Goal: Task Accomplishment & Management: Manage account settings

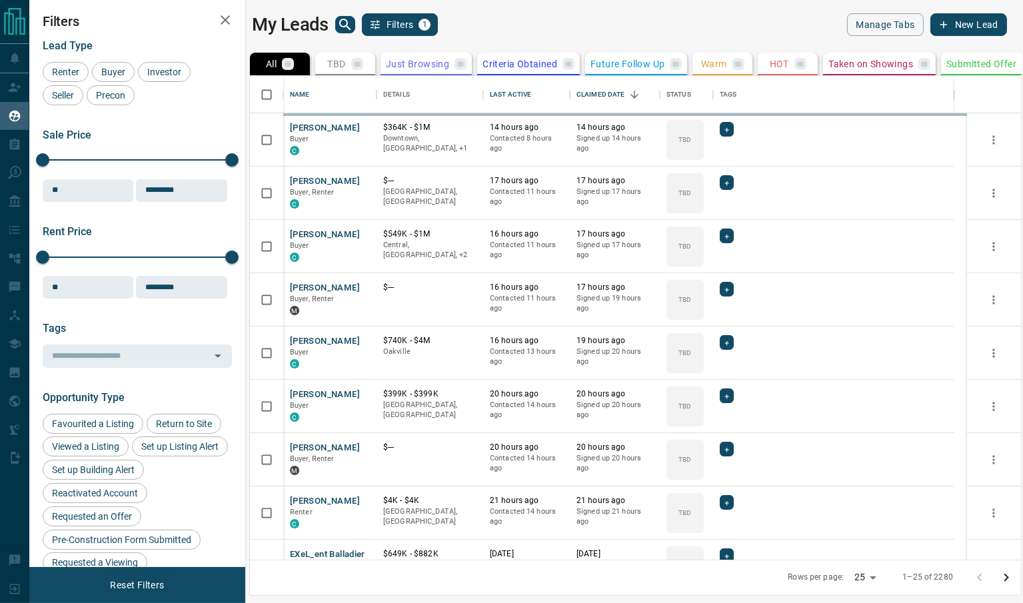
scroll to position [12, 13]
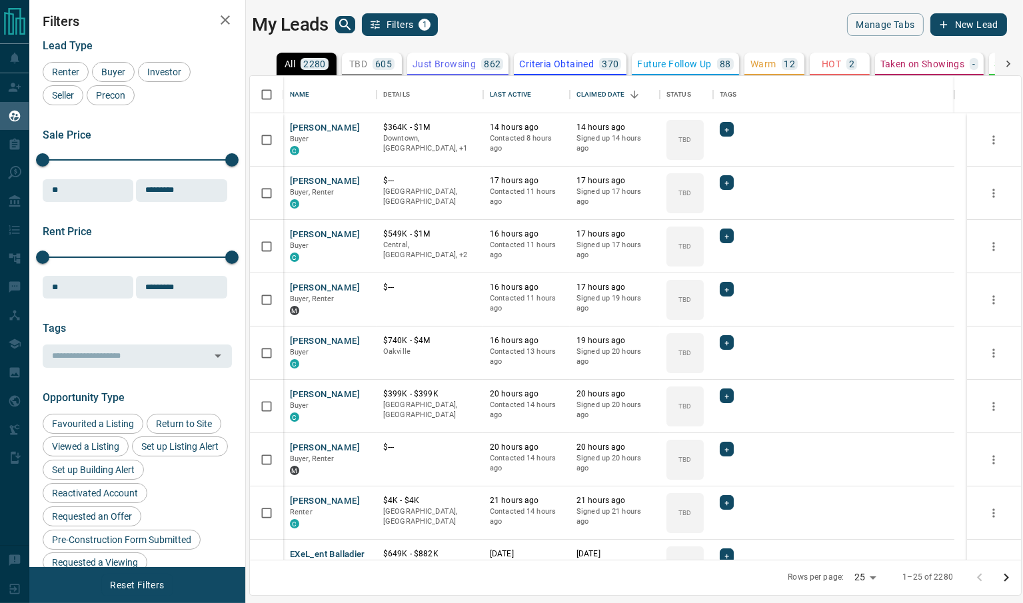
click at [339, 35] on div "My Leads Filters 1" at bounding box center [441, 24] width 378 height 23
click at [340, 31] on icon "search button" at bounding box center [345, 25] width 16 height 16
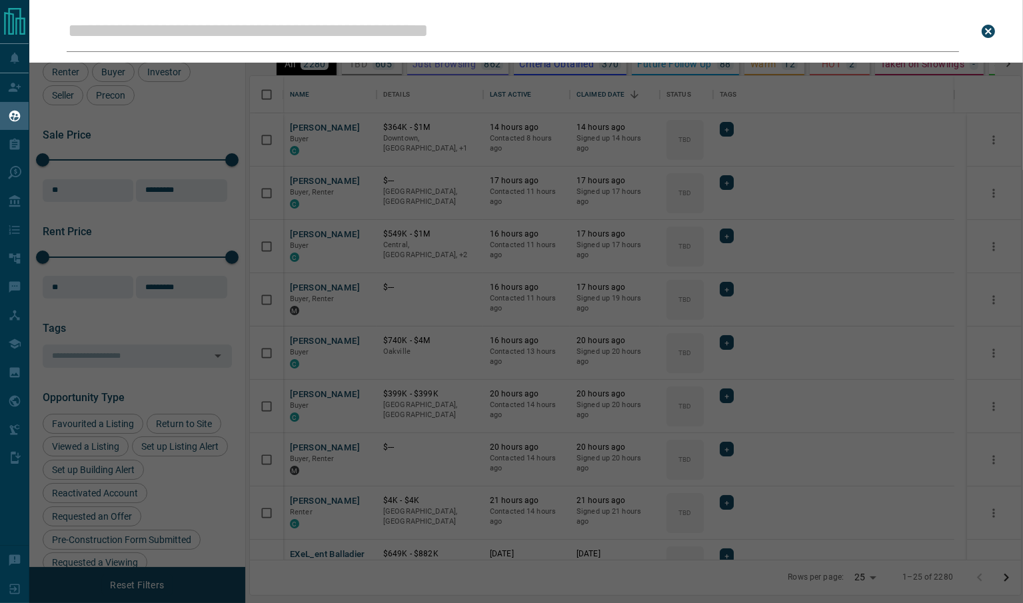
type input "**********"
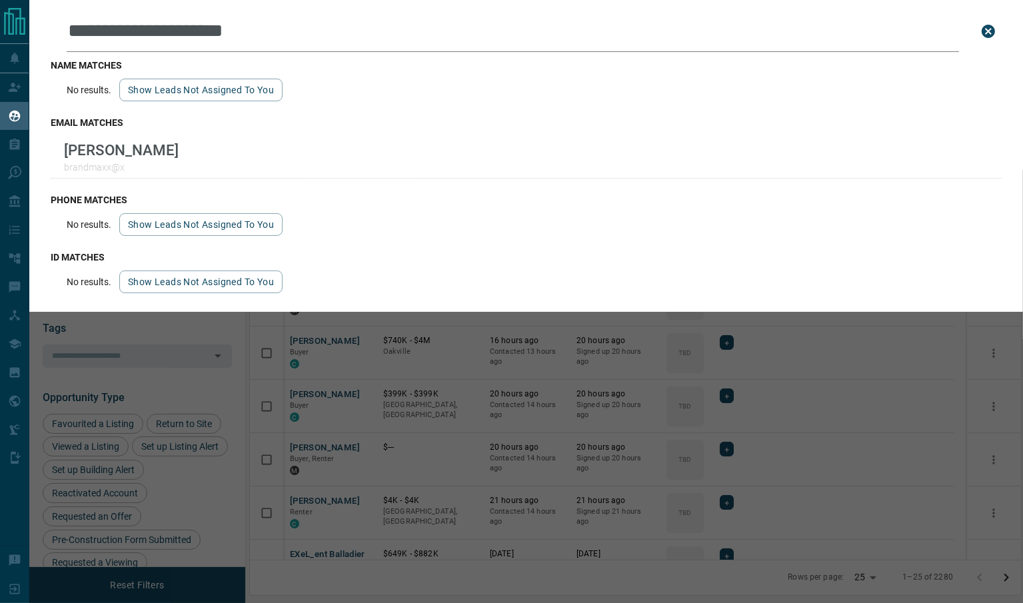
click at [772, 379] on div "**********" at bounding box center [540, 301] width 1023 height 603
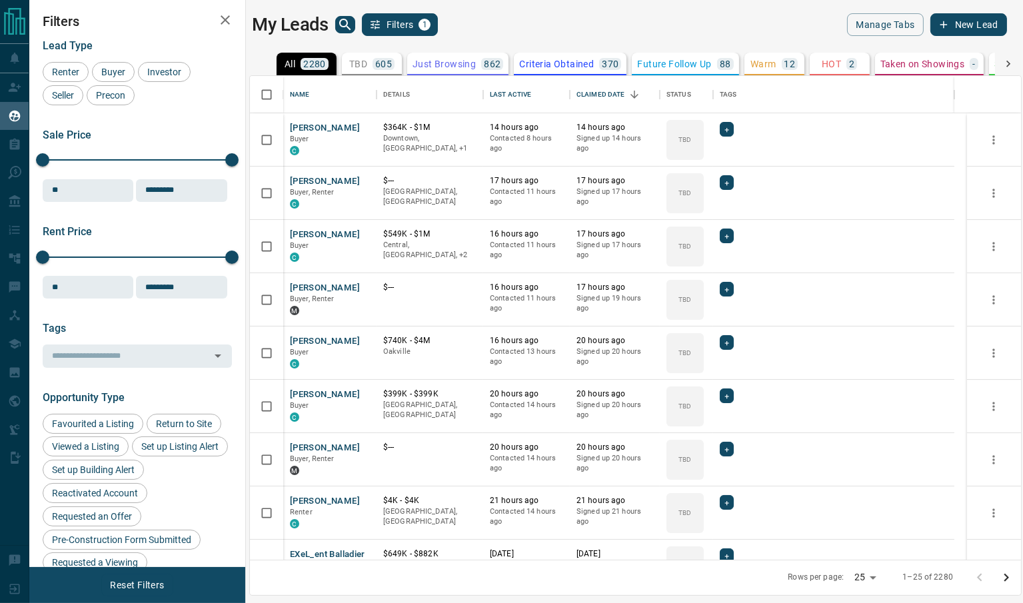
click at [640, 13] on div "My Leads Filters 1 Manage Tabs New Lead" at bounding box center [629, 24] width 755 height 23
type input "*"
type input "**"
type input "*****"
type input "*******"
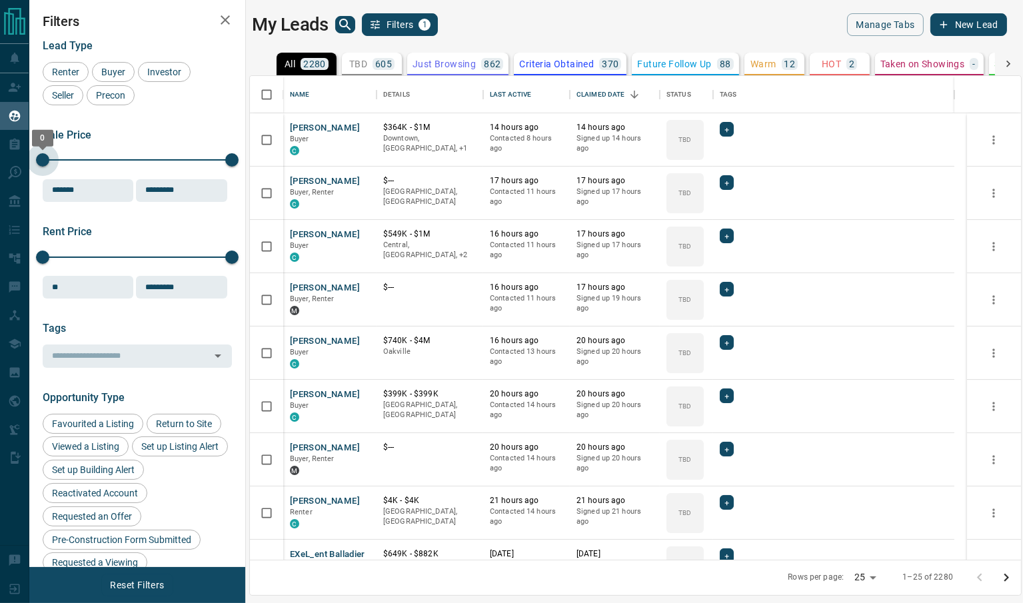
type input "******"
type input "********"
type input "******"
type input "********"
type input "******"
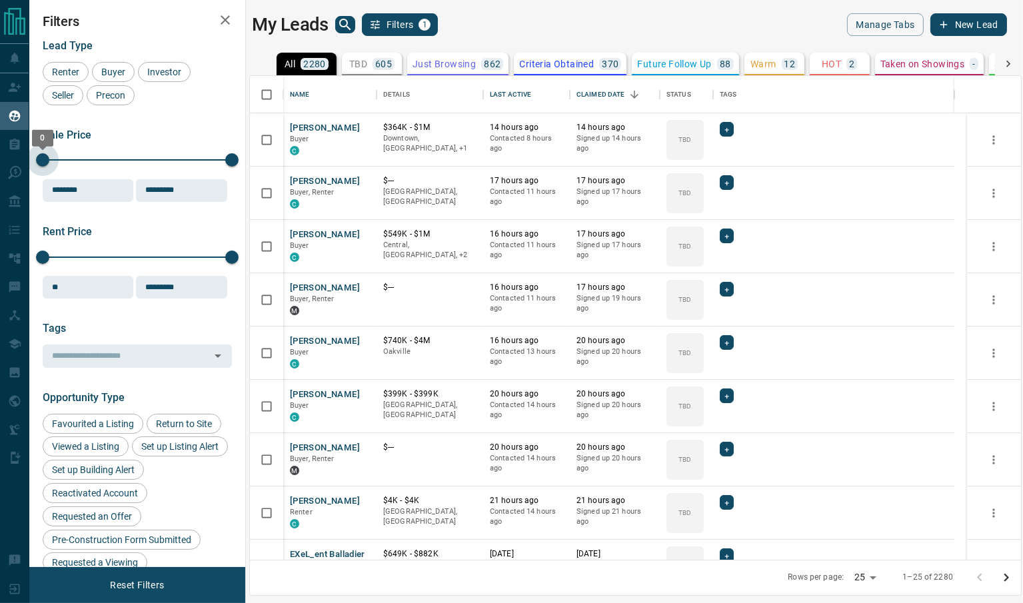
type input "********"
type input "******"
type input "********"
type input "******"
type input "********"
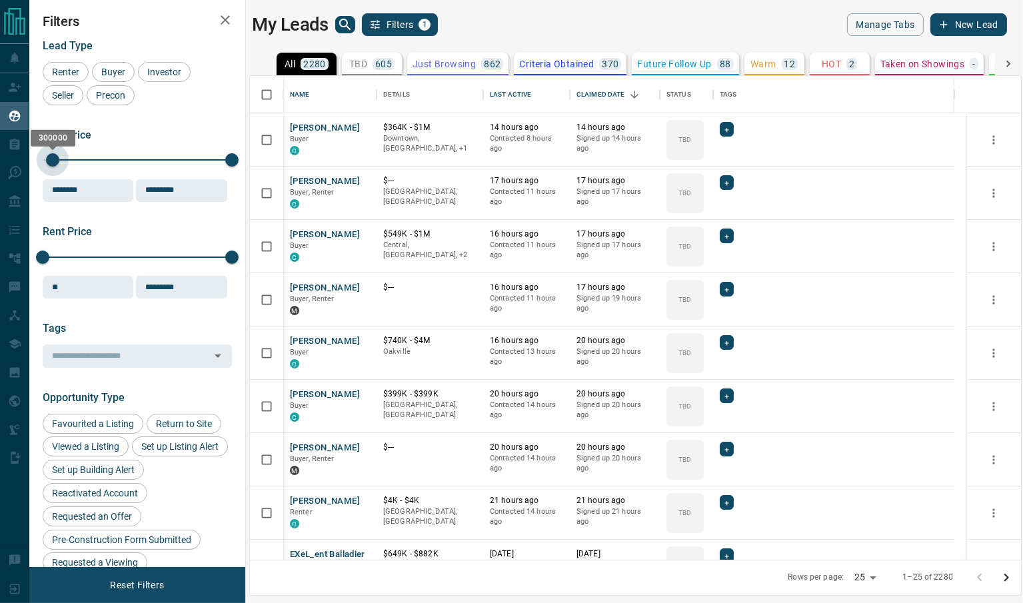
type input "******"
type input "********"
type input "******"
type input "********"
type input "******"
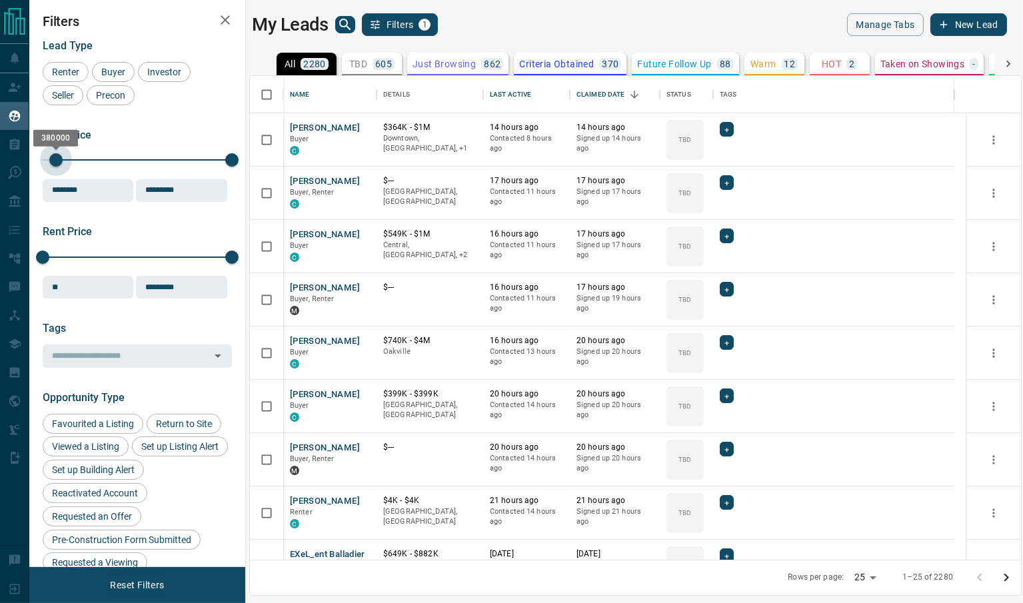
type input "********"
drag, startPoint x: 41, startPoint y: 160, endPoint x: 55, endPoint y: 167, distance: 16.4
click at [55, 167] on span "400000" at bounding box center [56, 159] width 13 height 13
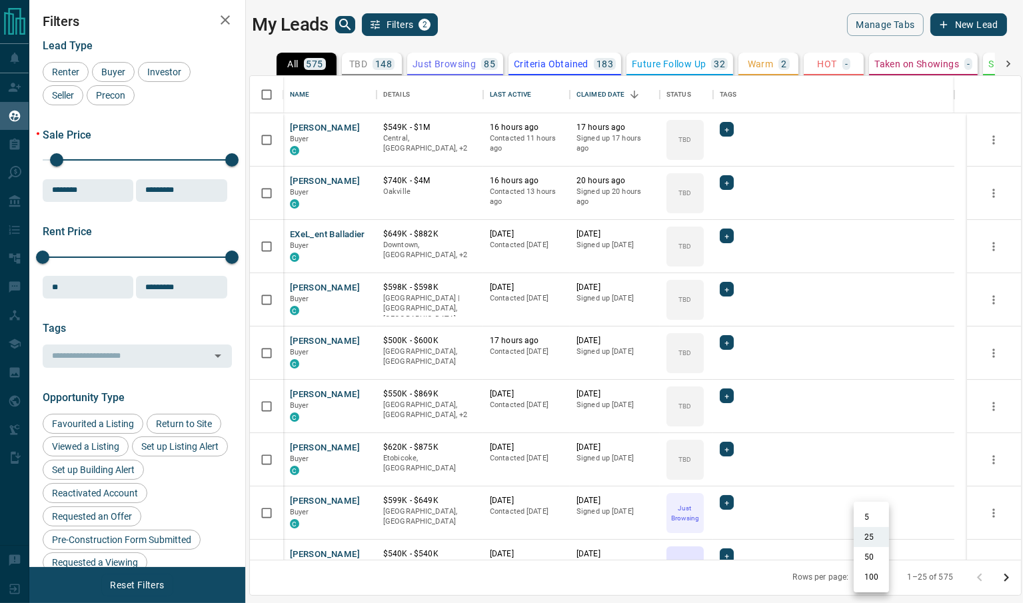
click at [879, 580] on body "Lead Transfers Claim Leads My Leads Tasks Opportunities Deals Campaigns Automat…" at bounding box center [511, 293] width 1023 height 587
click at [874, 579] on li "100" at bounding box center [871, 577] width 35 height 20
type input "***"
click at [497, 90] on div "Last Active" at bounding box center [510, 94] width 41 height 37
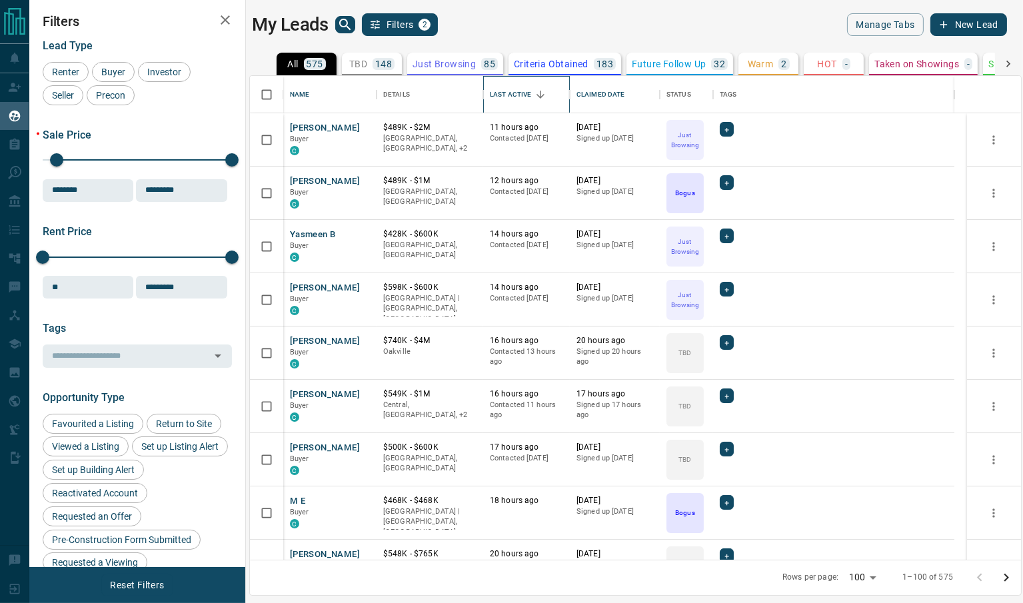
click at [511, 110] on div "Last Active" at bounding box center [510, 94] width 41 height 37
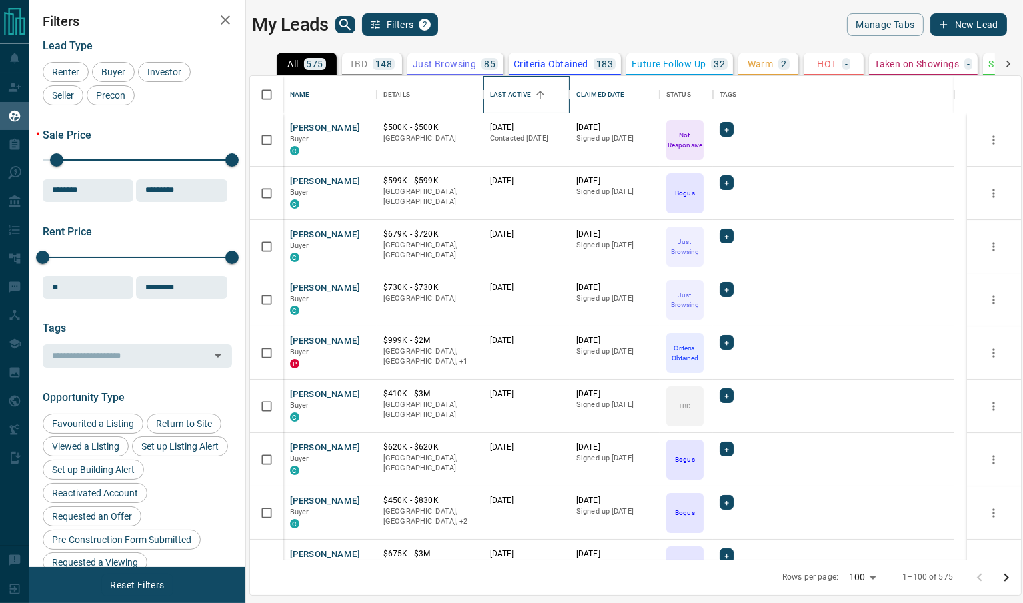
click at [499, 101] on div "Last Active" at bounding box center [510, 94] width 41 height 37
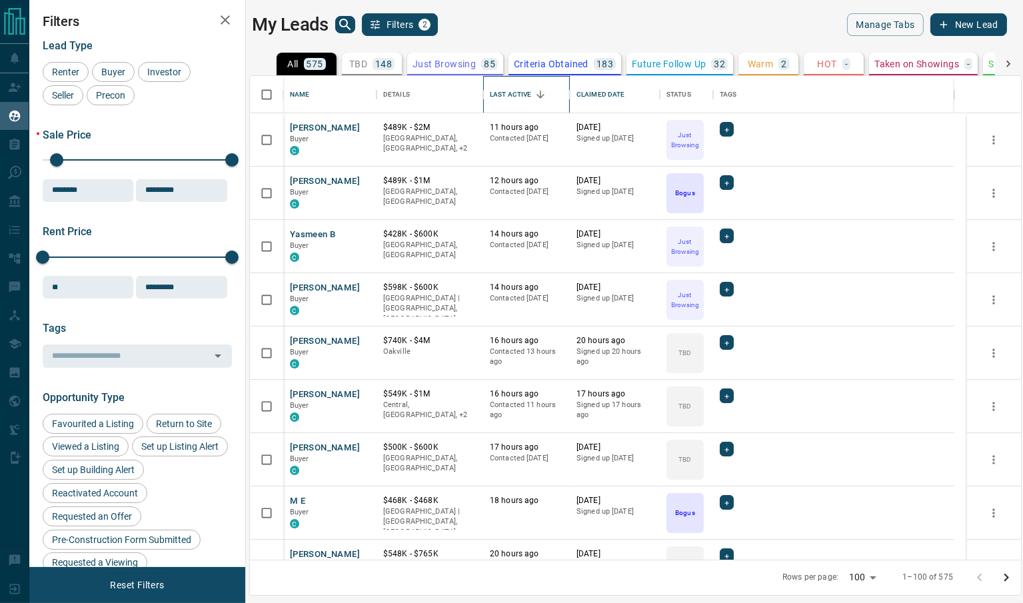
click at [499, 101] on div "Last Active" at bounding box center [510, 94] width 41 height 37
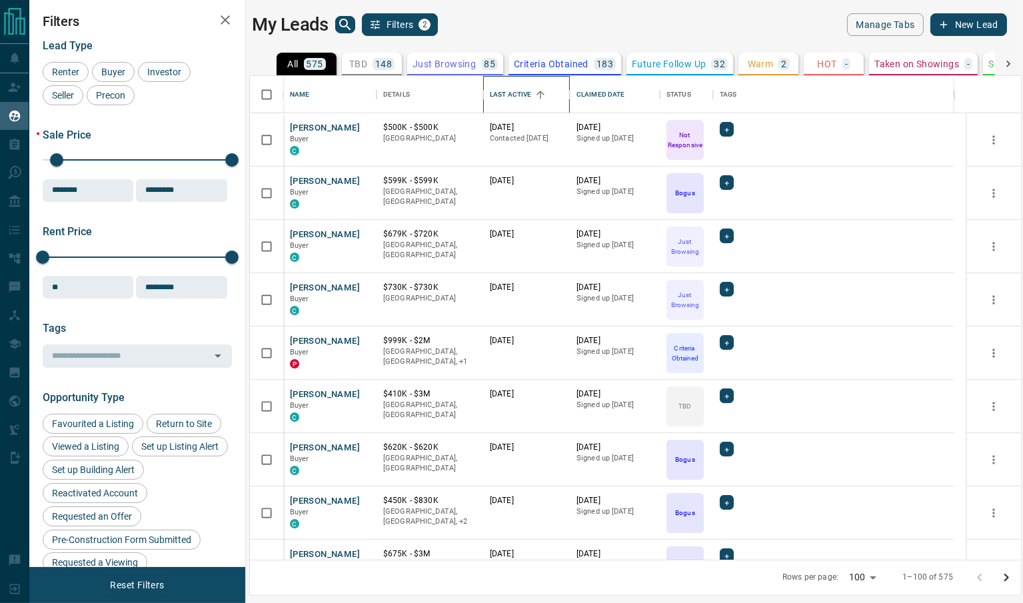
click at [507, 97] on div "Last Active" at bounding box center [510, 94] width 41 height 37
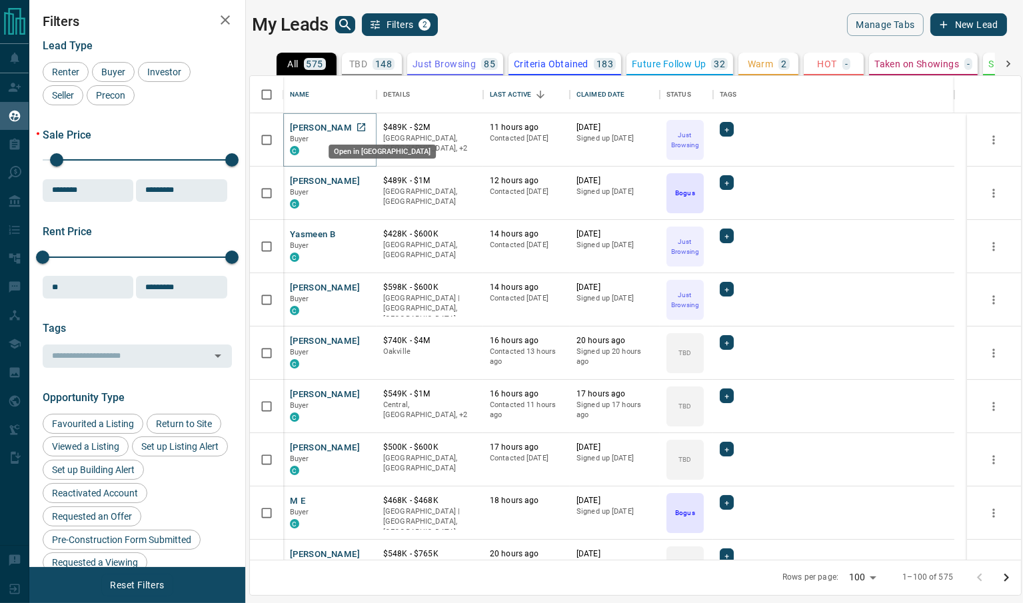
click at [361, 127] on icon "Open in New Tab" at bounding box center [361, 127] width 8 height 8
click at [360, 184] on icon "Open in New Tab" at bounding box center [361, 181] width 8 height 8
click at [361, 235] on icon "Open in New Tab" at bounding box center [361, 234] width 11 height 11
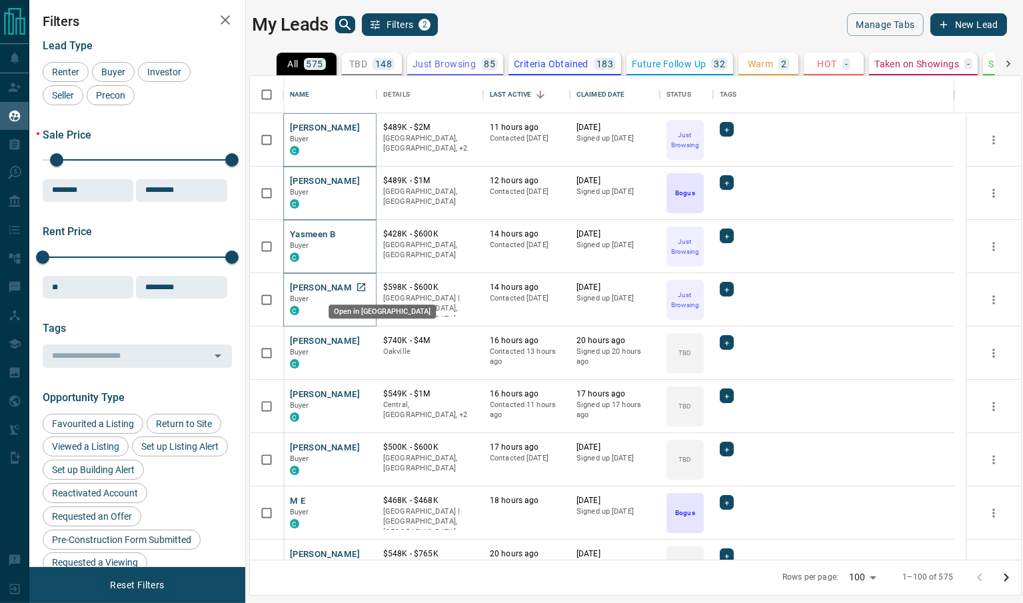
click at [363, 287] on icon "Open in New Tab" at bounding box center [361, 287] width 11 height 11
click at [361, 341] on icon "Open in New Tab" at bounding box center [361, 340] width 11 height 11
click at [363, 446] on icon "Open in New Tab" at bounding box center [361, 447] width 11 height 11
click at [363, 503] on icon "Open in New Tab" at bounding box center [361, 500] width 11 height 11
click at [363, 550] on icon "Open in New Tab" at bounding box center [361, 554] width 8 height 8
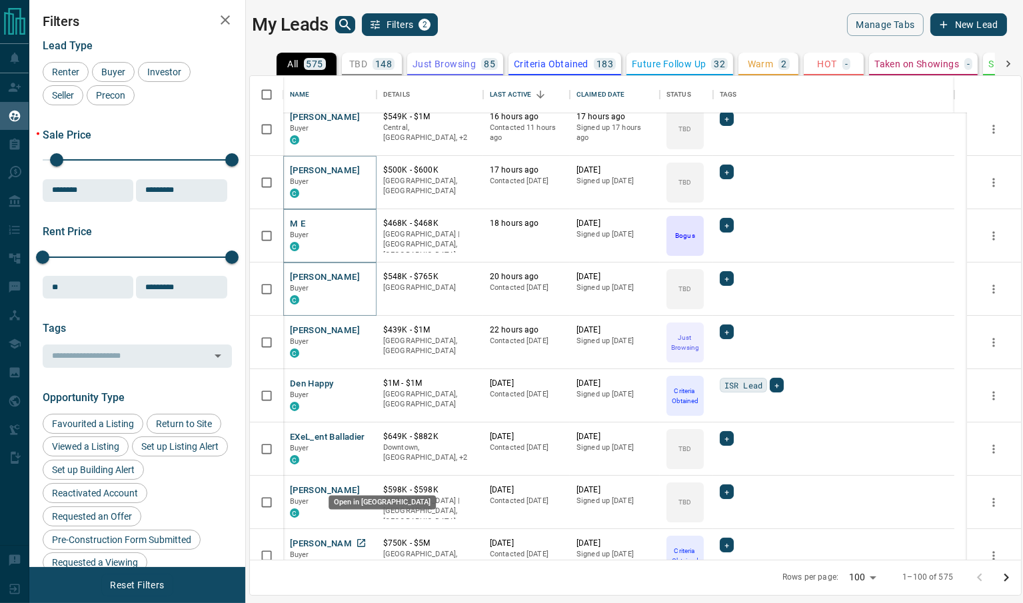
scroll to position [417, 0]
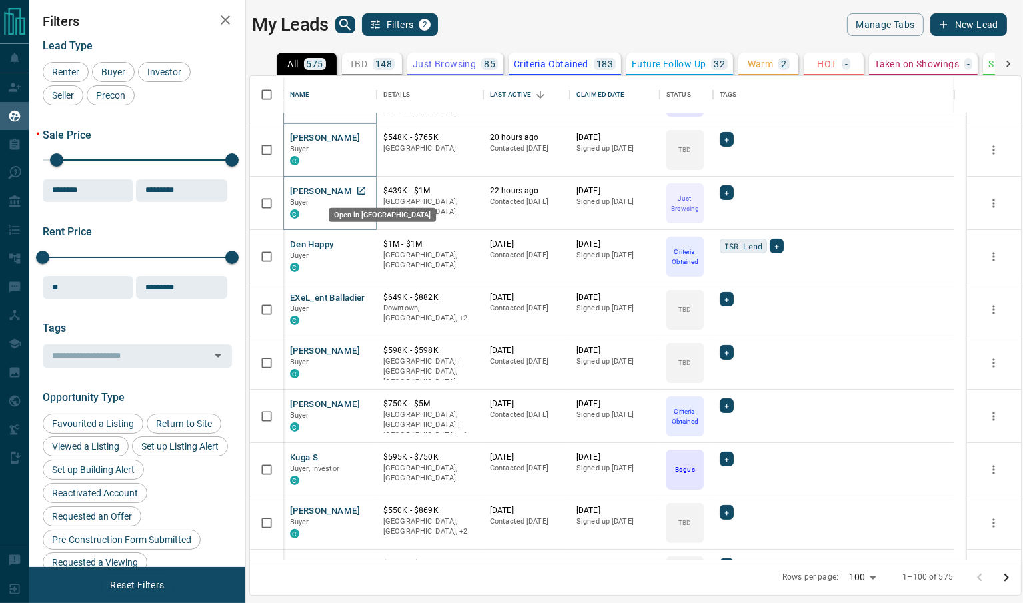
click at [364, 191] on icon "Open in New Tab" at bounding box center [361, 191] width 8 height 8
click at [361, 243] on icon "Open in New Tab" at bounding box center [361, 244] width 11 height 11
click at [115, 77] on span "Buyer" at bounding box center [113, 72] width 33 height 11
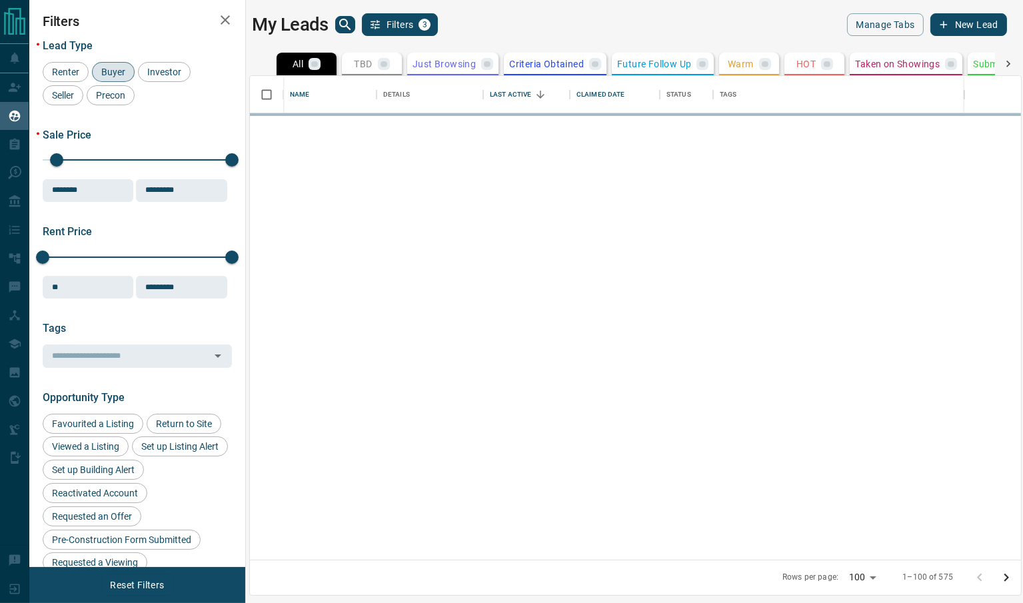
scroll to position [0, 0]
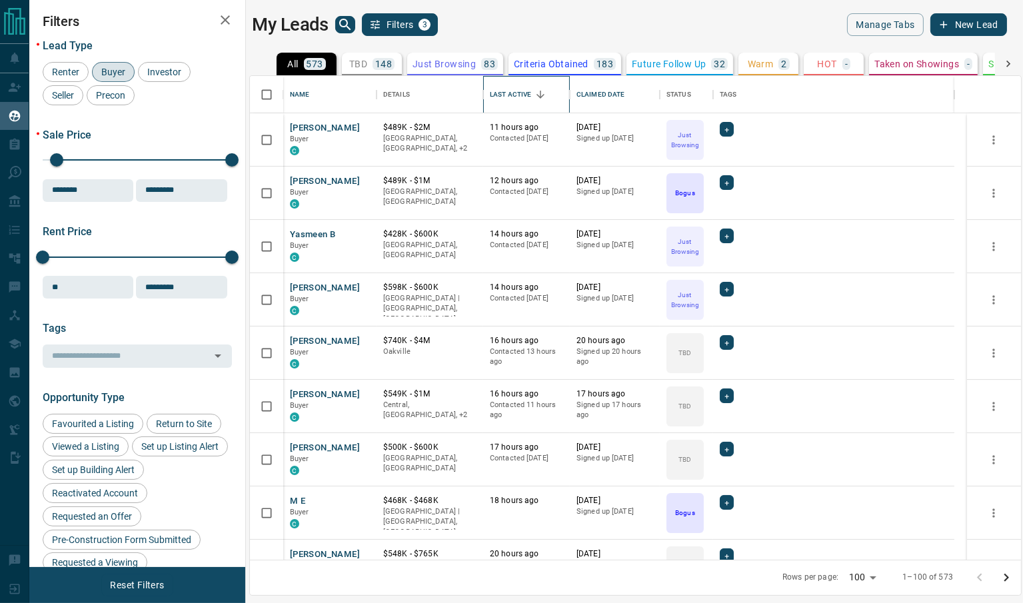
click at [503, 95] on div "Last Active" at bounding box center [510, 94] width 41 height 37
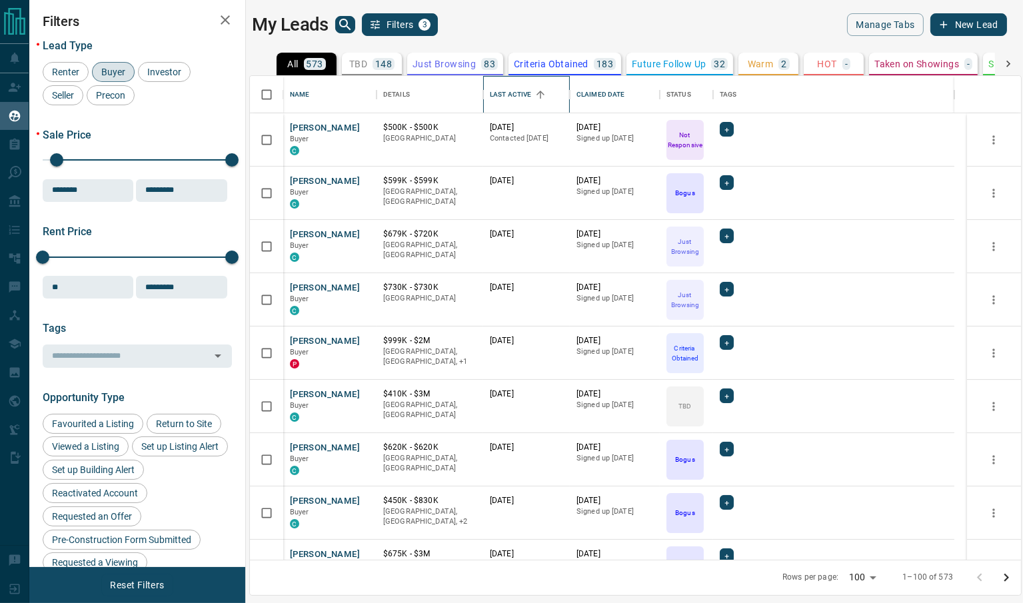
click at [503, 95] on div "Last Active" at bounding box center [510, 94] width 41 height 37
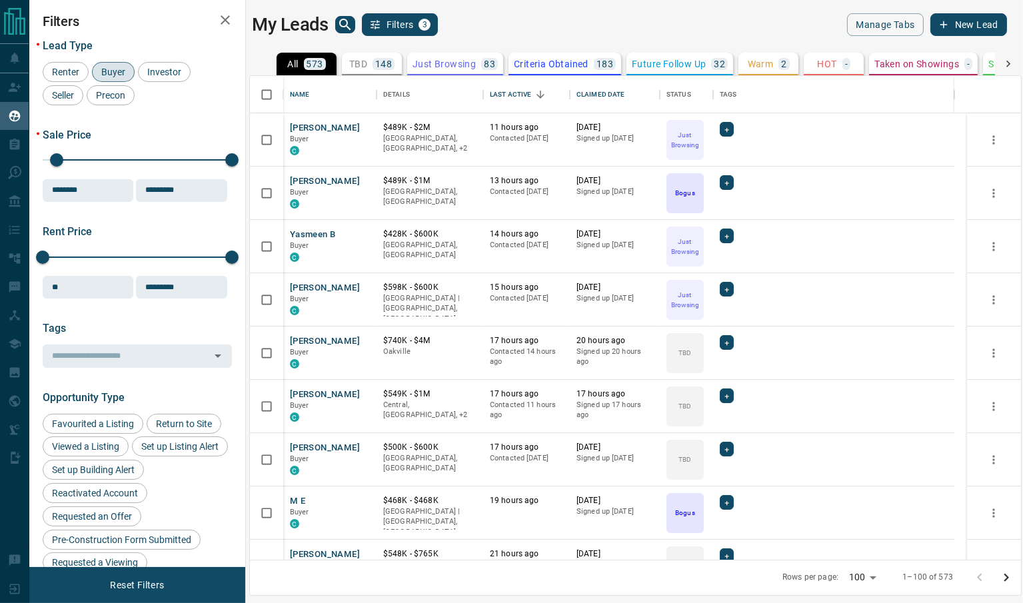
click at [615, 9] on div "My Leads Filters 3 Manage Tabs New Lead All 573 TBD 148 Do Not Contact - Not Re…" at bounding box center [526, 293] width 994 height 587
click at [636, 16] on div "My Leads Filters 3 Manage Tabs New Lead" at bounding box center [629, 24] width 755 height 23
click at [503, 99] on div "Last Active" at bounding box center [510, 94] width 41 height 37
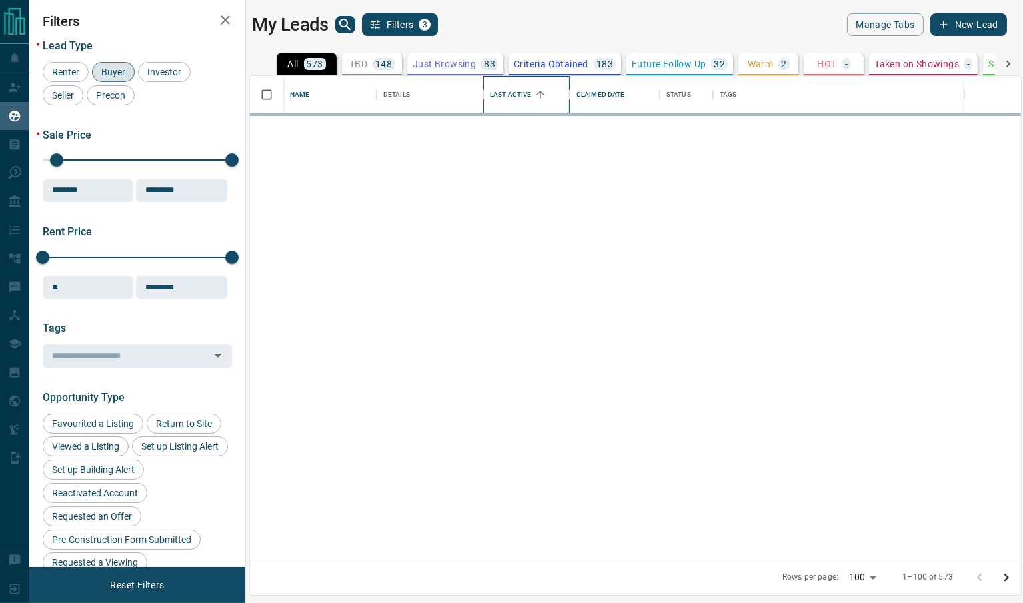
click at [503, 99] on div "Last Active" at bounding box center [510, 94] width 41 height 37
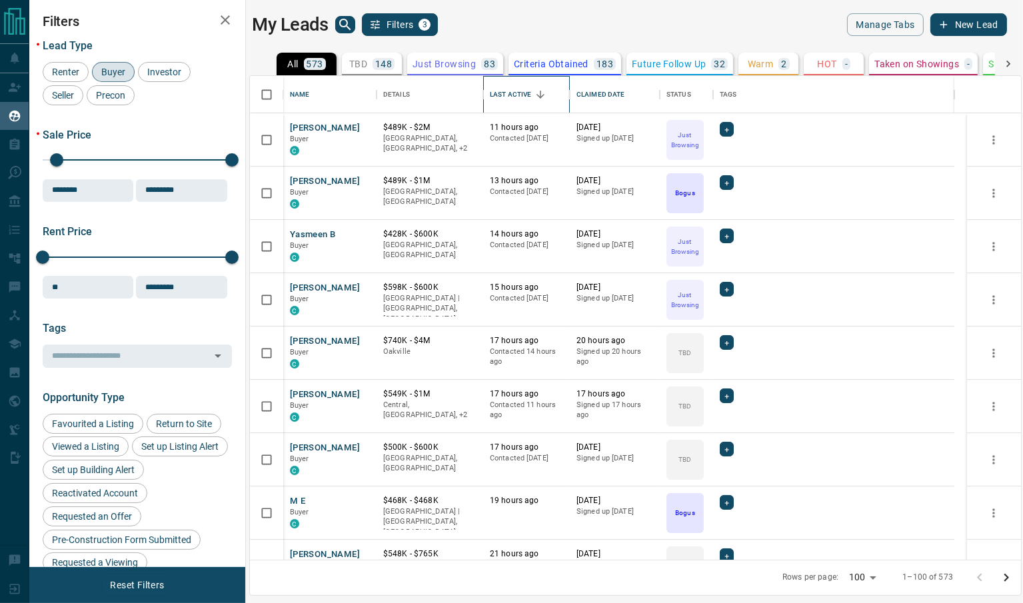
click at [503, 99] on div "Last Active" at bounding box center [510, 94] width 41 height 37
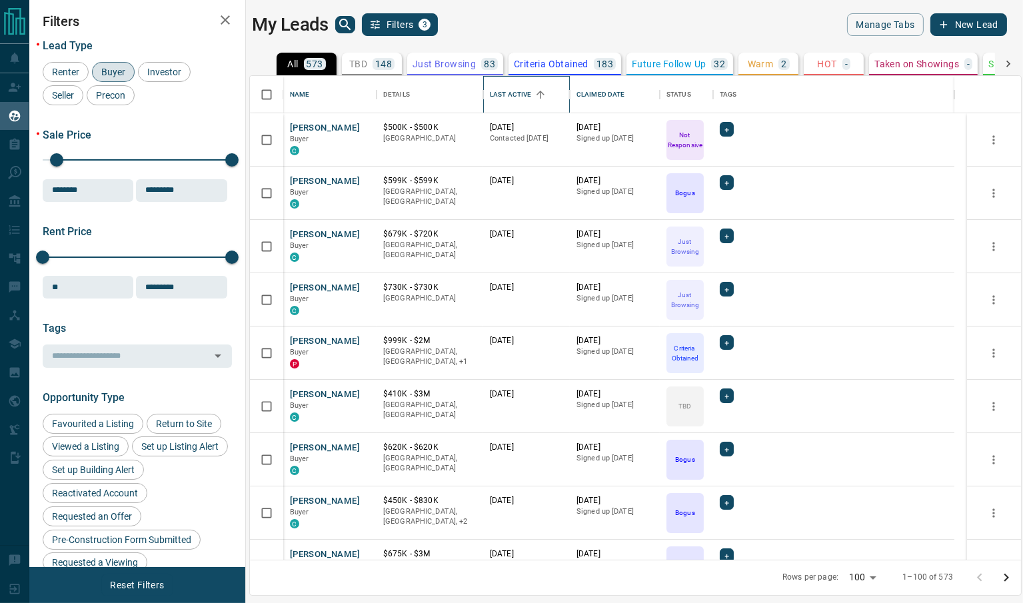
click at [503, 99] on div "Last Active" at bounding box center [510, 94] width 41 height 37
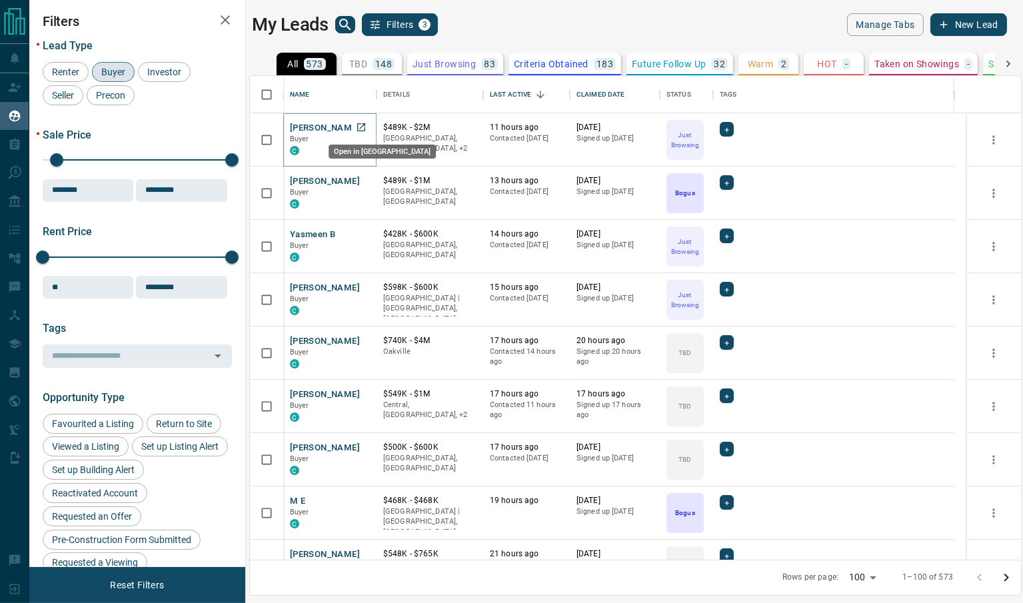
click at [362, 127] on icon "Open in New Tab" at bounding box center [361, 127] width 11 height 11
click at [361, 180] on icon "Open in New Tab" at bounding box center [361, 181] width 8 height 8
click at [362, 233] on icon "Open in New Tab" at bounding box center [361, 234] width 8 height 8
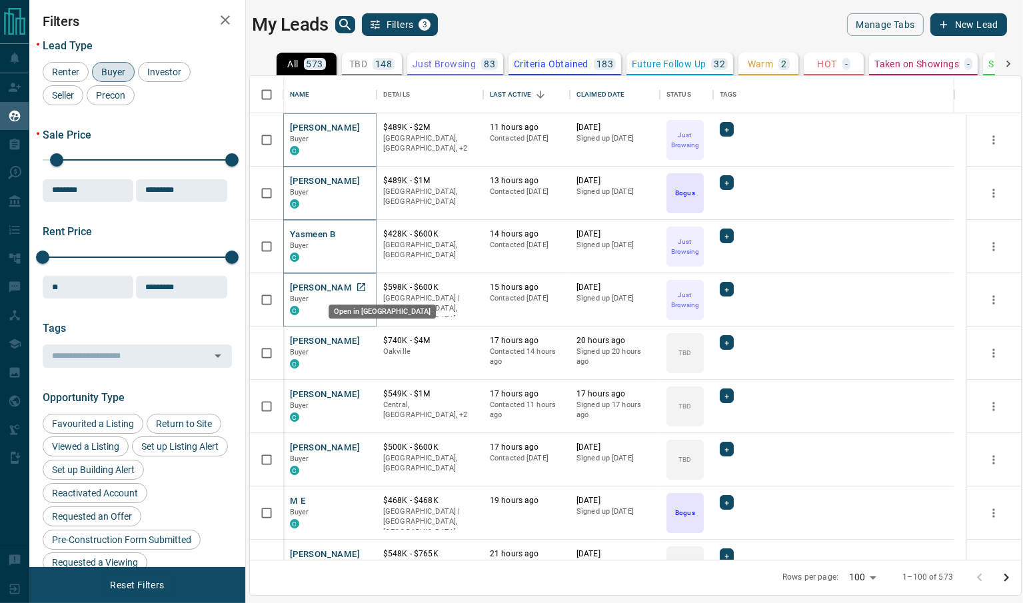
click at [357, 282] on icon "Open in New Tab" at bounding box center [361, 287] width 11 height 11
click at [361, 339] on icon "Open in New Tab" at bounding box center [361, 340] width 11 height 11
click at [361, 393] on icon "Open in New Tab" at bounding box center [361, 394] width 11 height 11
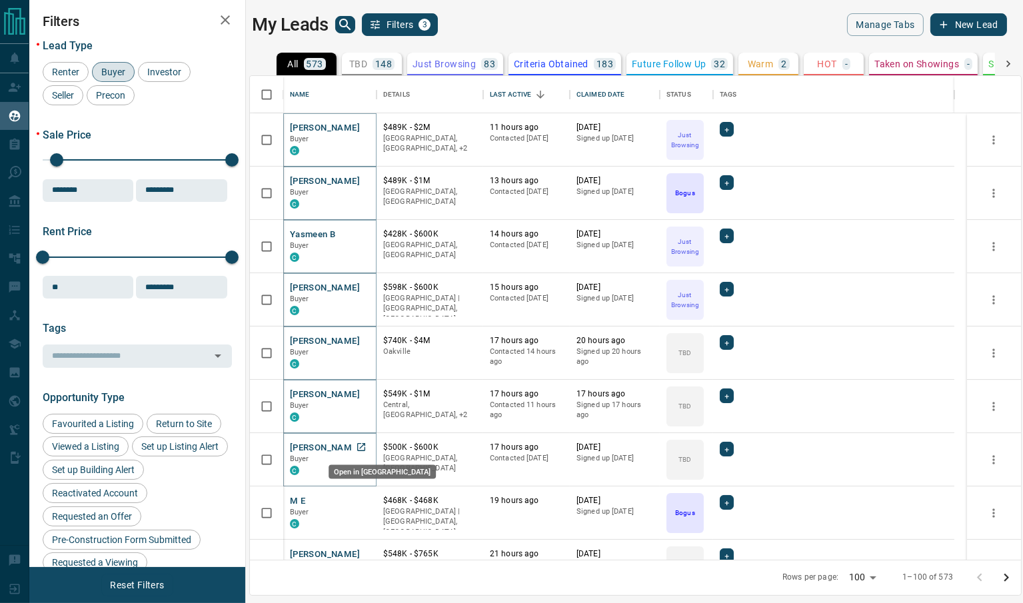
click at [361, 447] on icon "Open in New Tab" at bounding box center [361, 447] width 8 height 8
click at [361, 503] on icon "Open in New Tab" at bounding box center [361, 501] width 8 height 8
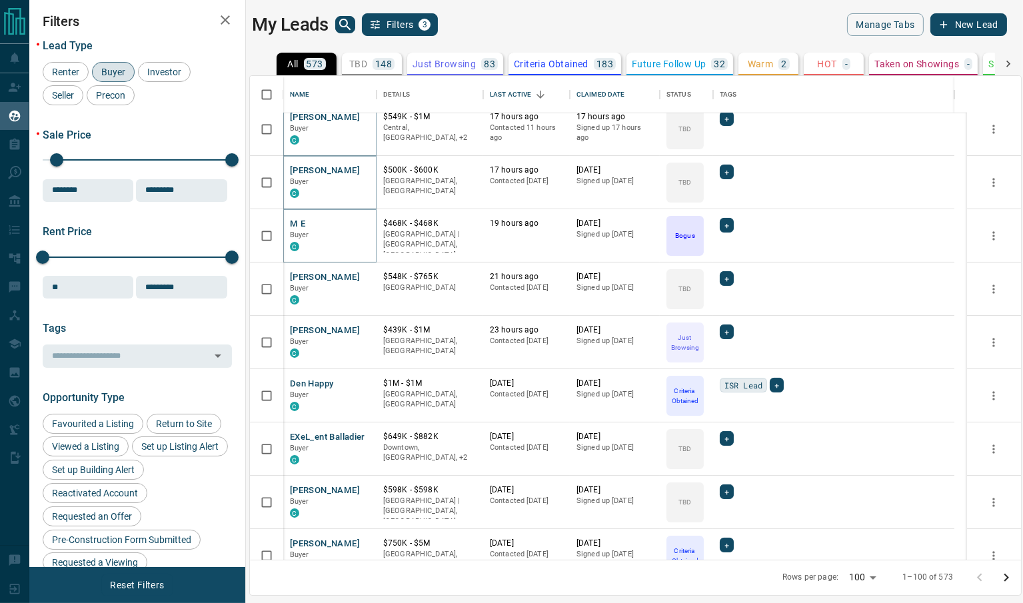
scroll to position [417, 0]
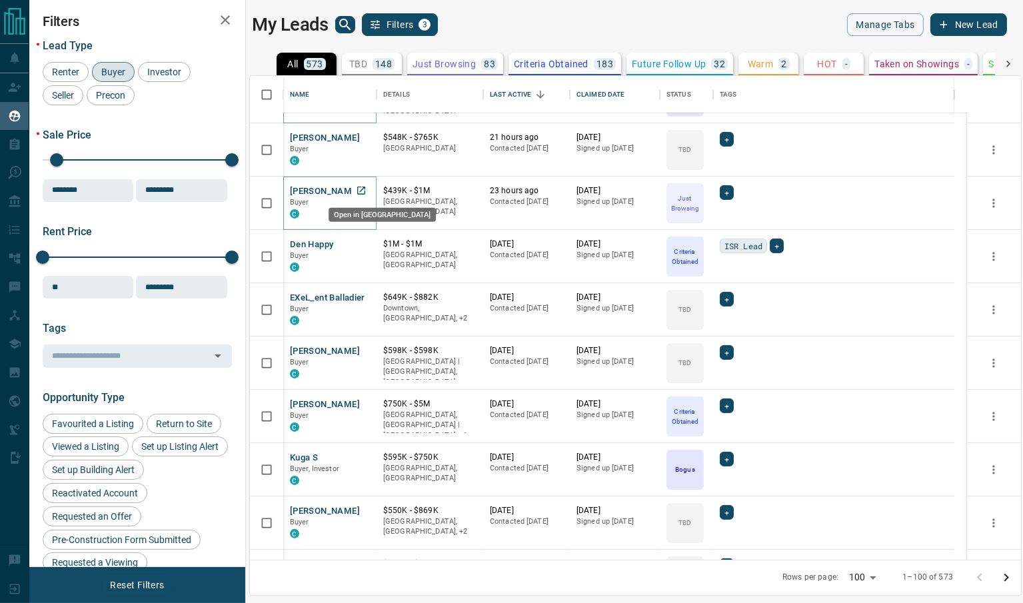
click at [359, 191] on icon "Open in New Tab" at bounding box center [361, 190] width 11 height 11
click at [358, 241] on icon "Open in New Tab" at bounding box center [361, 244] width 8 height 8
click at [361, 301] on icon "Open in New Tab" at bounding box center [361, 297] width 11 height 11
click at [359, 348] on icon "Open in New Tab" at bounding box center [361, 350] width 11 height 11
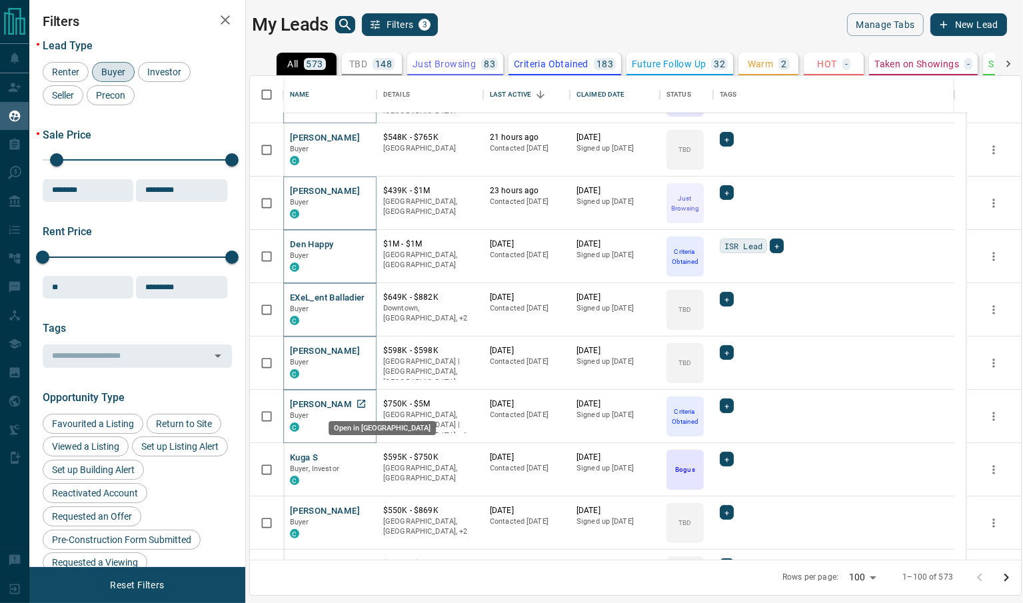
click at [360, 402] on icon "Open in New Tab" at bounding box center [361, 404] width 11 height 11
click at [359, 455] on icon "Open in New Tab" at bounding box center [361, 457] width 11 height 11
click at [363, 512] on icon "Open in New Tab" at bounding box center [361, 510] width 11 height 11
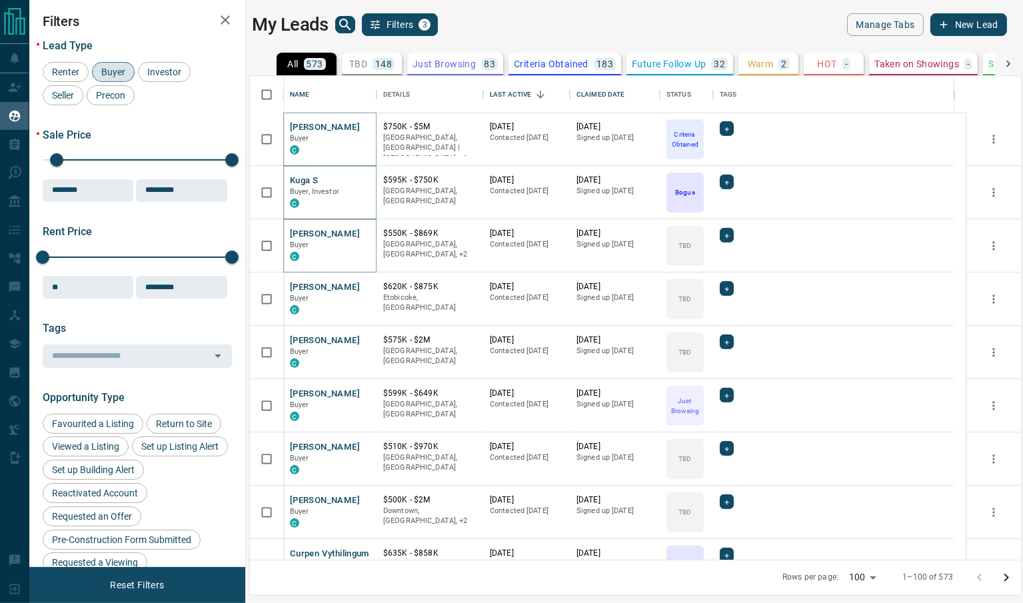
scroll to position [833, 0]
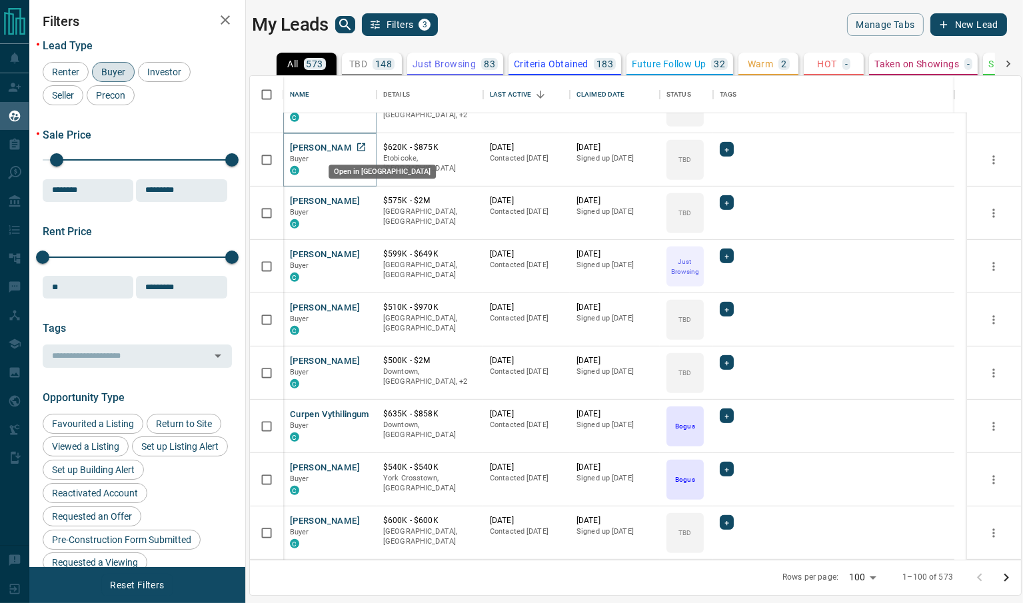
click at [364, 147] on icon "Open in New Tab" at bounding box center [361, 147] width 8 height 8
click at [362, 201] on icon "Open in New Tab" at bounding box center [361, 200] width 11 height 11
click at [361, 250] on icon "Open in New Tab" at bounding box center [361, 254] width 11 height 11
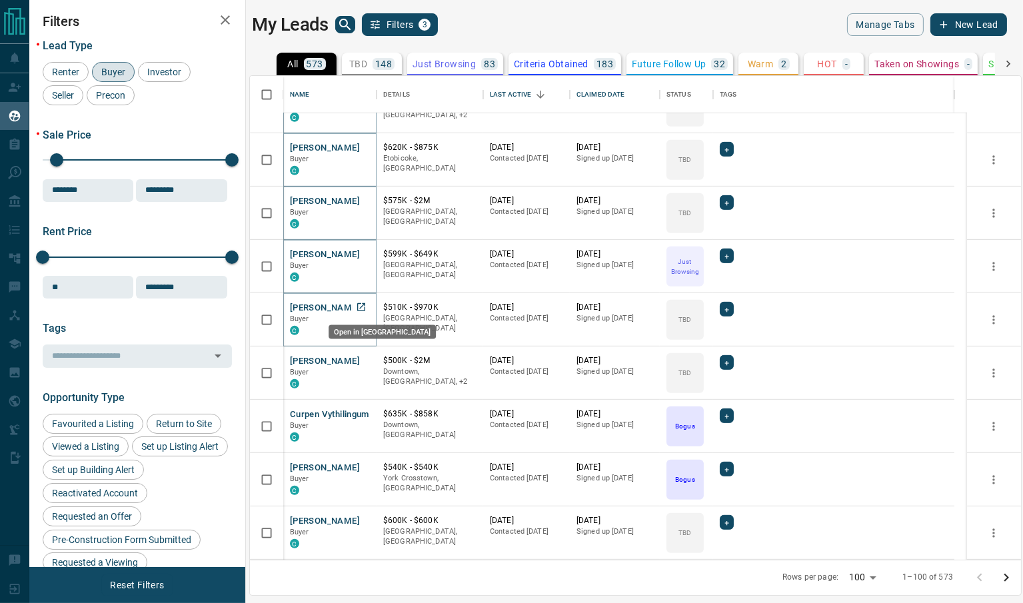
click at [360, 307] on icon "Open in New Tab" at bounding box center [361, 307] width 8 height 8
click at [359, 359] on icon "Open in New Tab" at bounding box center [361, 360] width 11 height 11
click at [361, 413] on icon "Open in New Tab" at bounding box center [361, 414] width 8 height 8
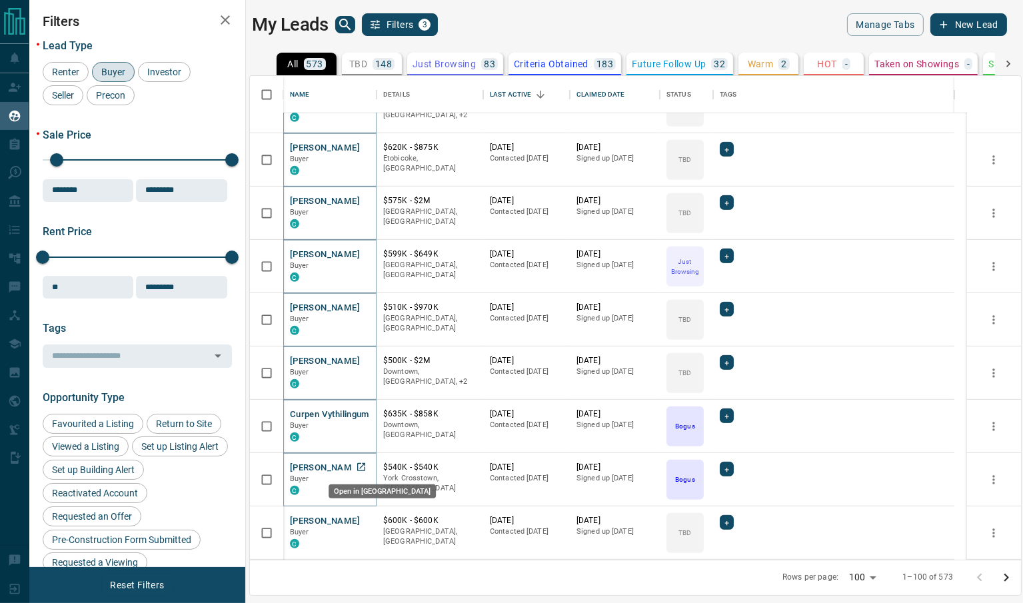
click at [361, 467] on icon "Open in New Tab" at bounding box center [361, 467] width 8 height 8
click at [363, 520] on icon "Open in New Tab" at bounding box center [361, 520] width 11 height 11
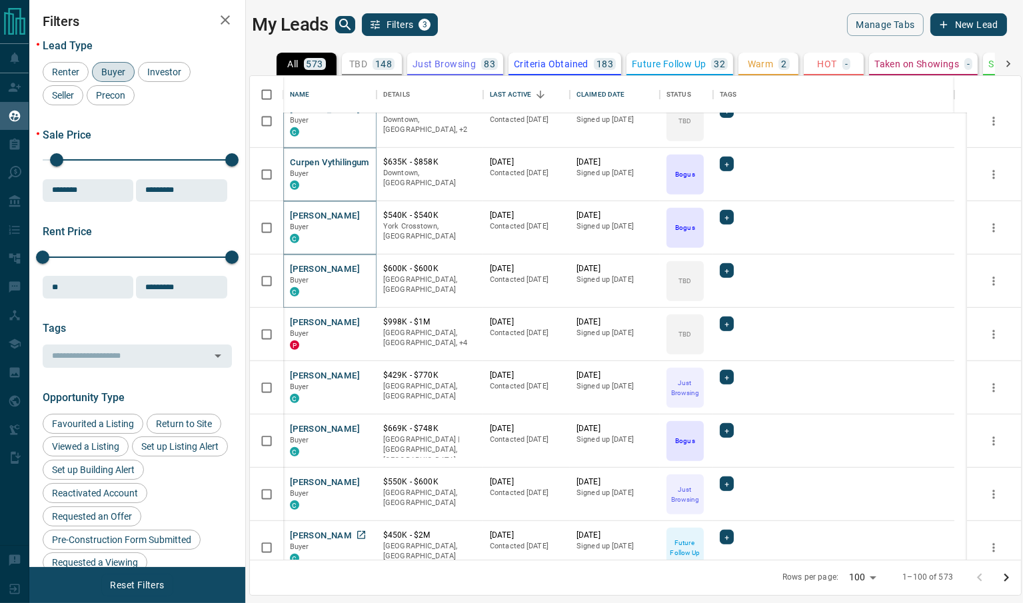
scroll to position [1110, 0]
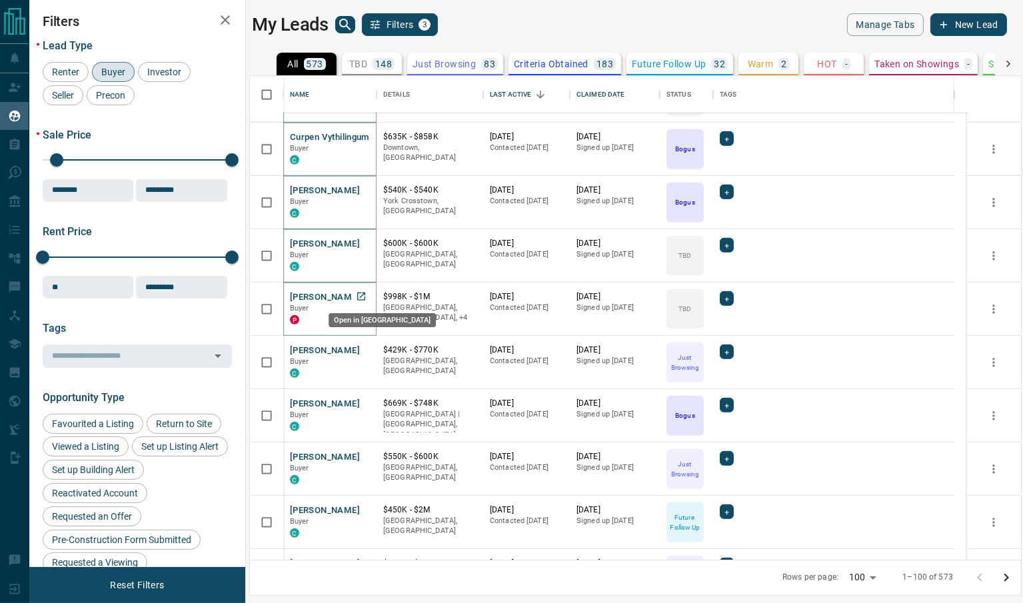
click at [365, 295] on icon "Open in New Tab" at bounding box center [361, 296] width 11 height 11
click at [360, 346] on icon "Open in New Tab" at bounding box center [361, 350] width 11 height 11
click at [363, 401] on icon "Open in New Tab" at bounding box center [361, 403] width 11 height 11
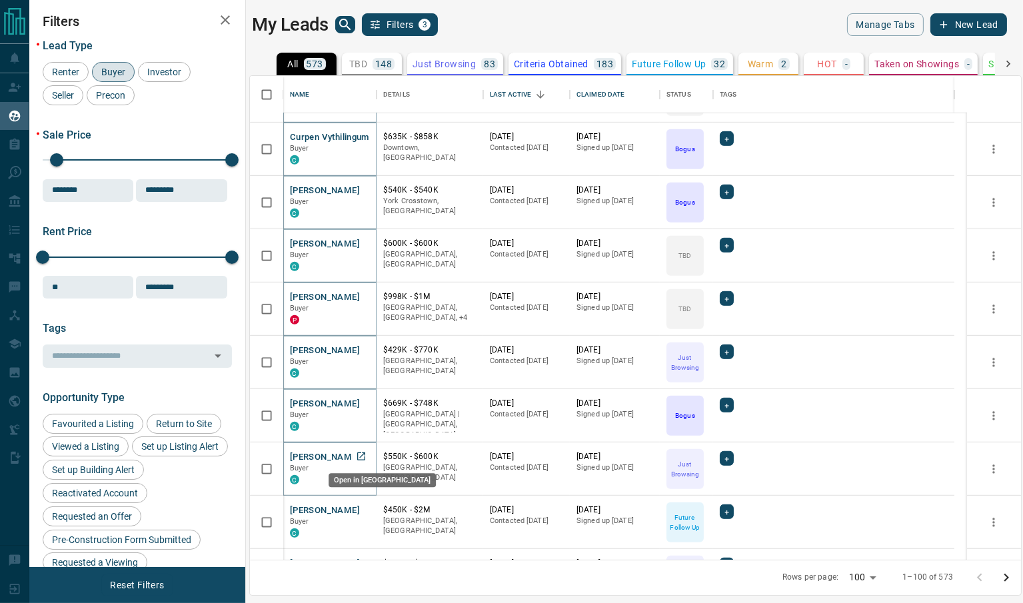
click at [361, 457] on icon "Open in New Tab" at bounding box center [361, 456] width 11 height 11
click at [361, 509] on icon "Open in New Tab" at bounding box center [361, 510] width 8 height 8
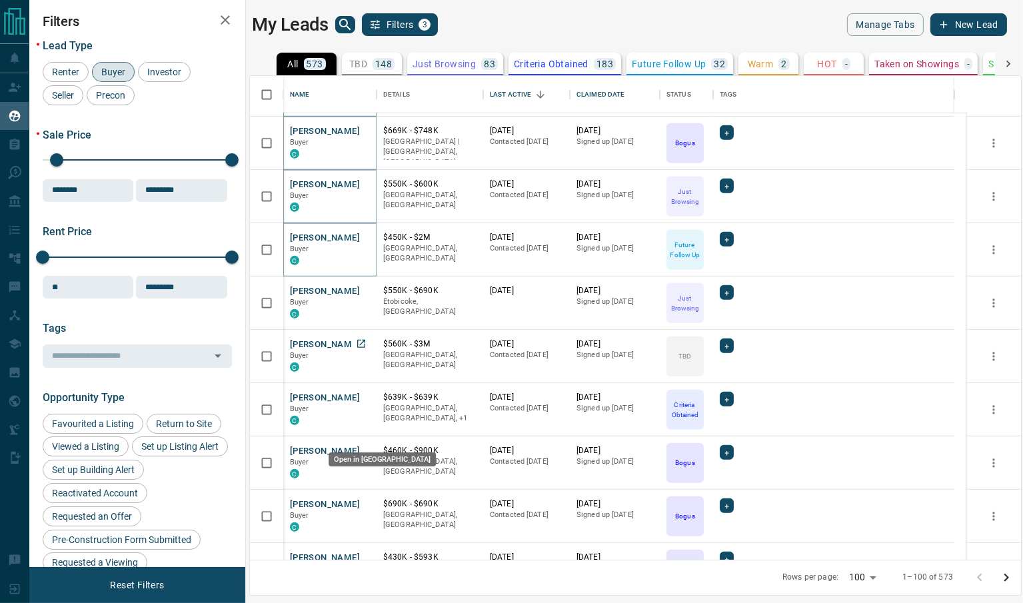
scroll to position [1388, 0]
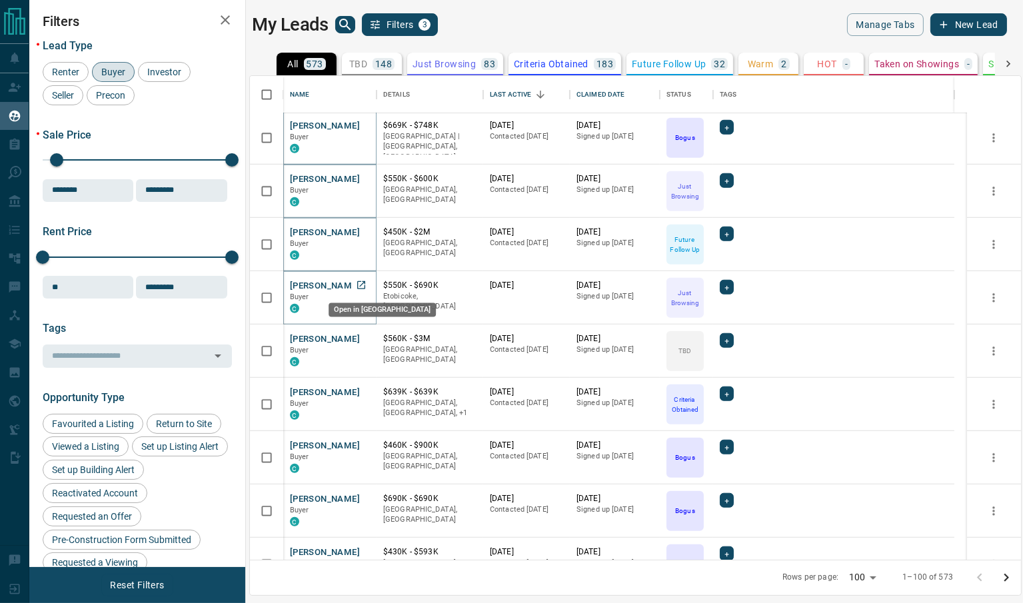
click at [361, 285] on icon "Open in New Tab" at bounding box center [361, 285] width 8 height 8
click at [361, 336] on icon "Open in New Tab" at bounding box center [361, 338] width 11 height 11
click at [361, 389] on icon "Open in New Tab" at bounding box center [361, 392] width 11 height 11
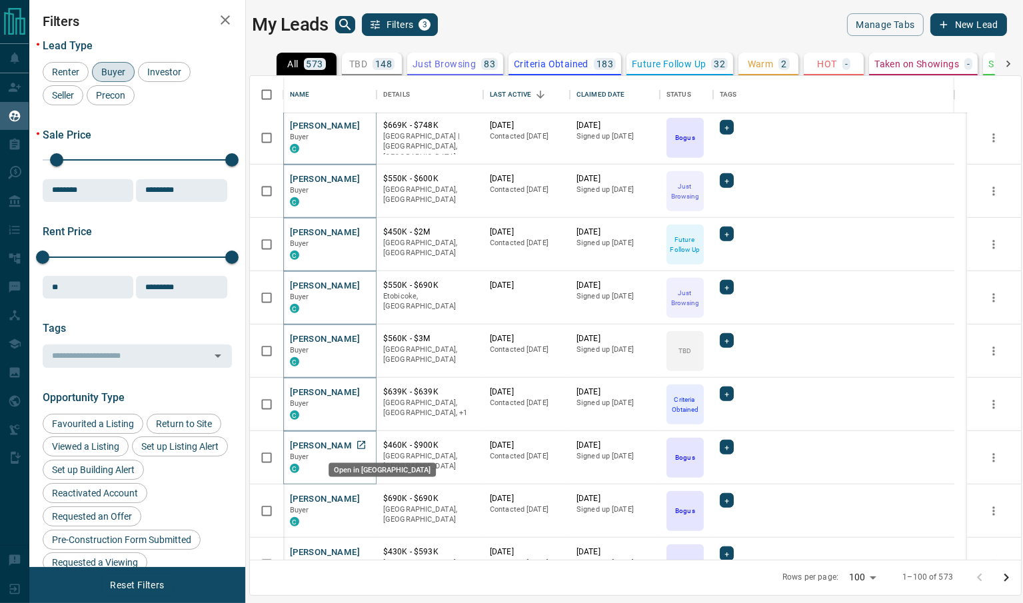
click at [359, 445] on icon "Open in New Tab" at bounding box center [361, 445] width 11 height 11
click at [361, 500] on icon "Open in New Tab" at bounding box center [361, 498] width 11 height 11
click at [361, 550] on icon "Open in New Tab" at bounding box center [361, 552] width 11 height 11
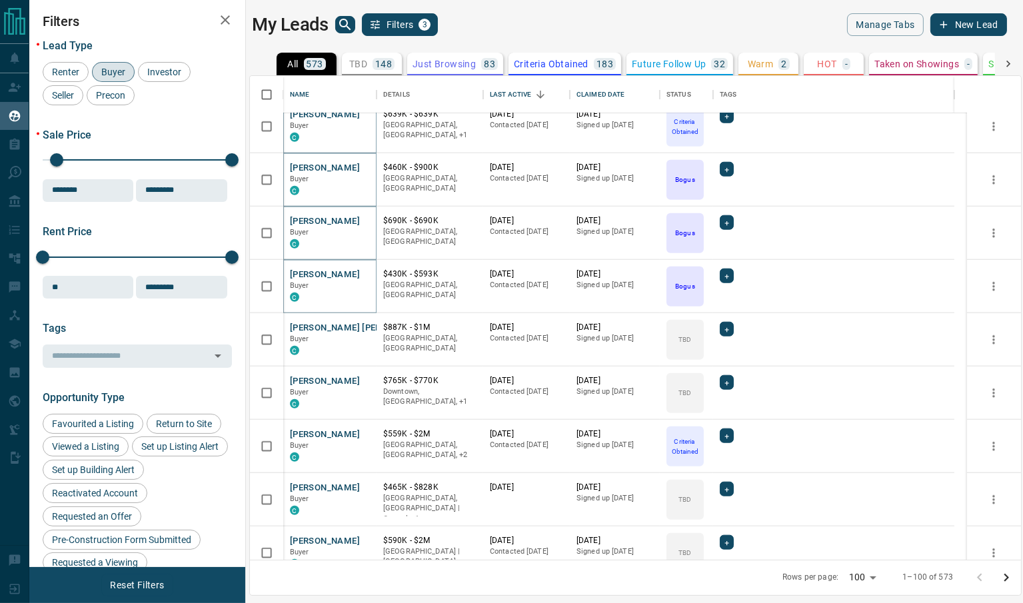
scroll to position [1805, 0]
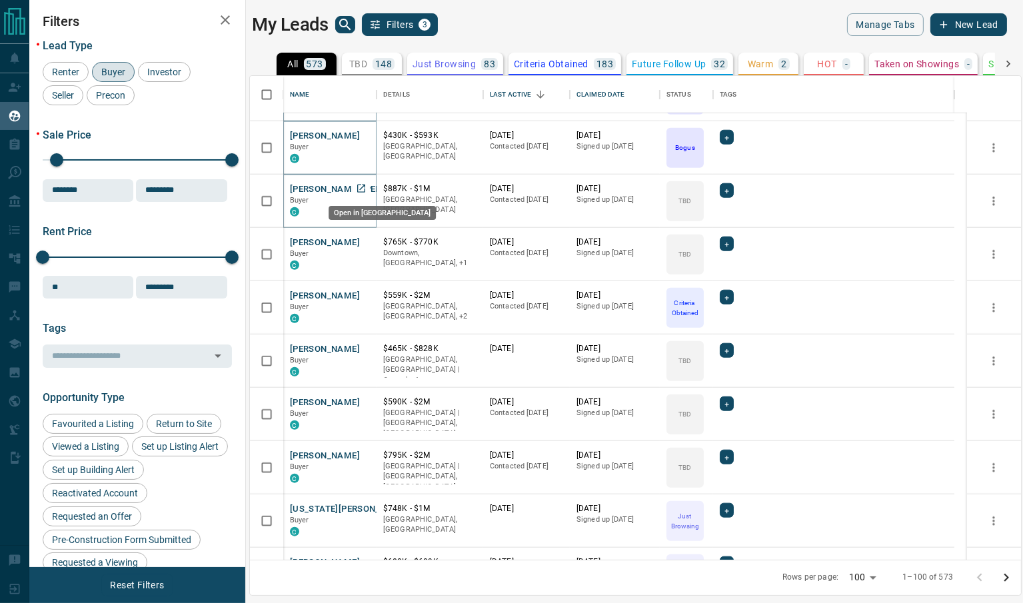
click at [364, 185] on icon "Open in New Tab" at bounding box center [361, 189] width 8 height 8
click at [359, 239] on icon "Open in New Tab" at bounding box center [361, 242] width 11 height 11
click at [361, 294] on icon "Open in New Tab" at bounding box center [361, 295] width 11 height 11
click at [361, 347] on icon "Open in New Tab" at bounding box center [361, 348] width 11 height 11
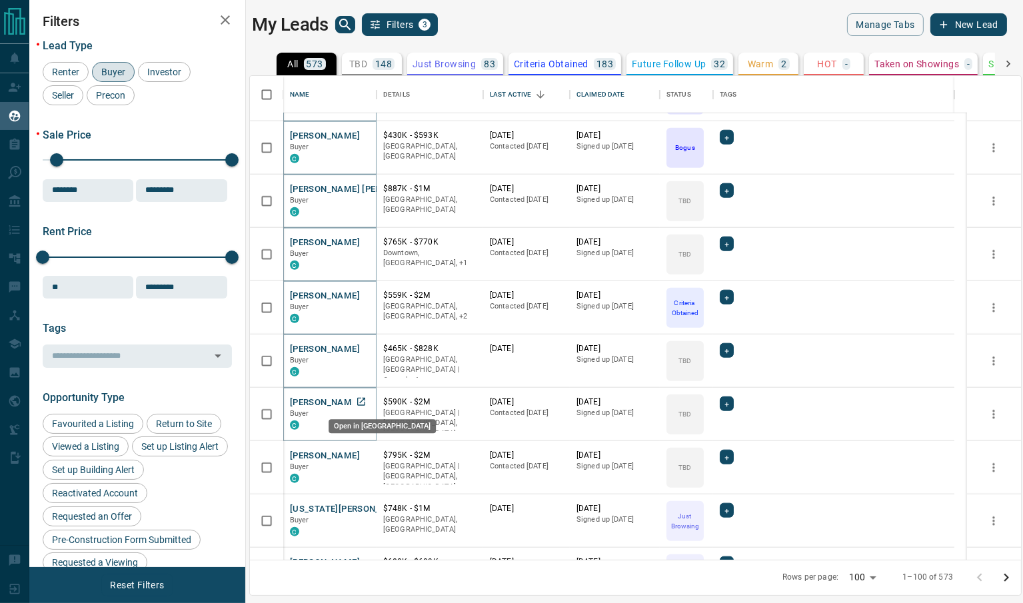
click at [361, 401] on icon "Open in New Tab" at bounding box center [361, 402] width 8 height 8
click at [361, 455] on icon "Open in New Tab" at bounding box center [361, 455] width 8 height 8
click at [361, 507] on icon "Open in New Tab" at bounding box center [361, 508] width 11 height 11
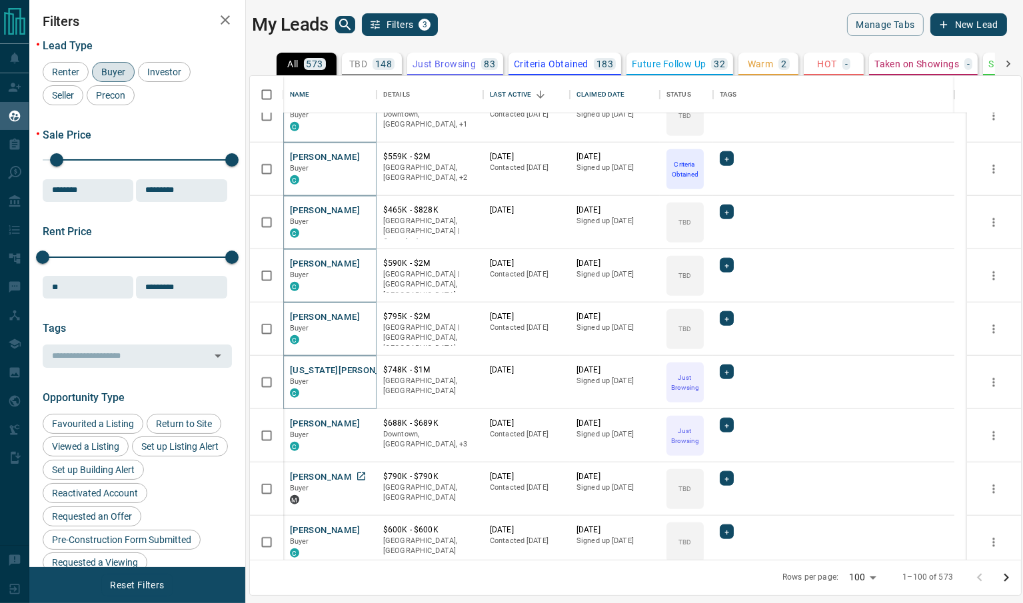
scroll to position [2082, 0]
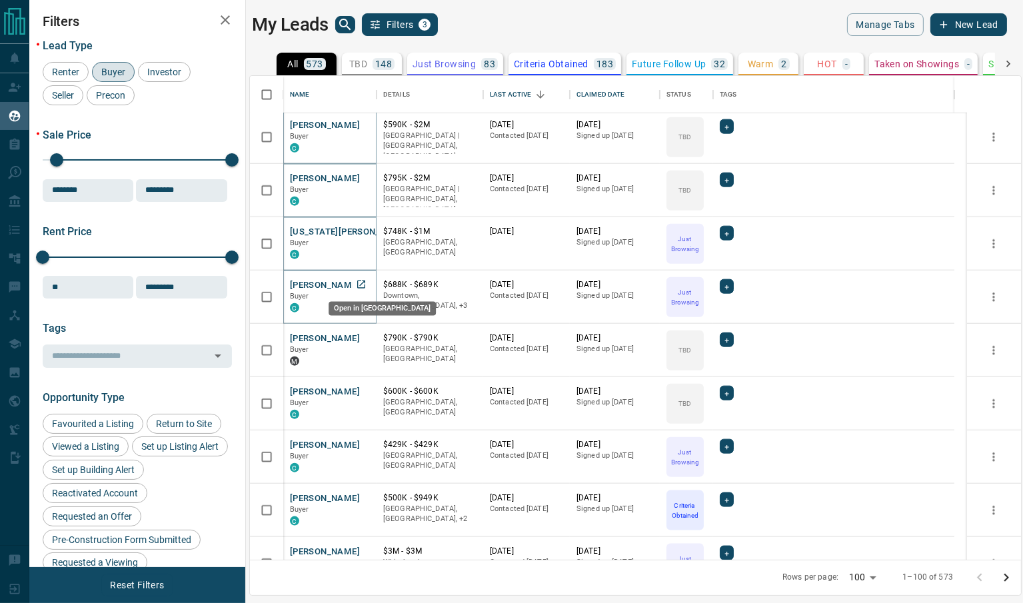
click at [361, 281] on icon "Open in New Tab" at bounding box center [361, 284] width 11 height 11
click at [359, 335] on icon "Open in New Tab" at bounding box center [361, 338] width 11 height 11
click at [361, 391] on icon "Open in New Tab" at bounding box center [361, 391] width 11 height 11
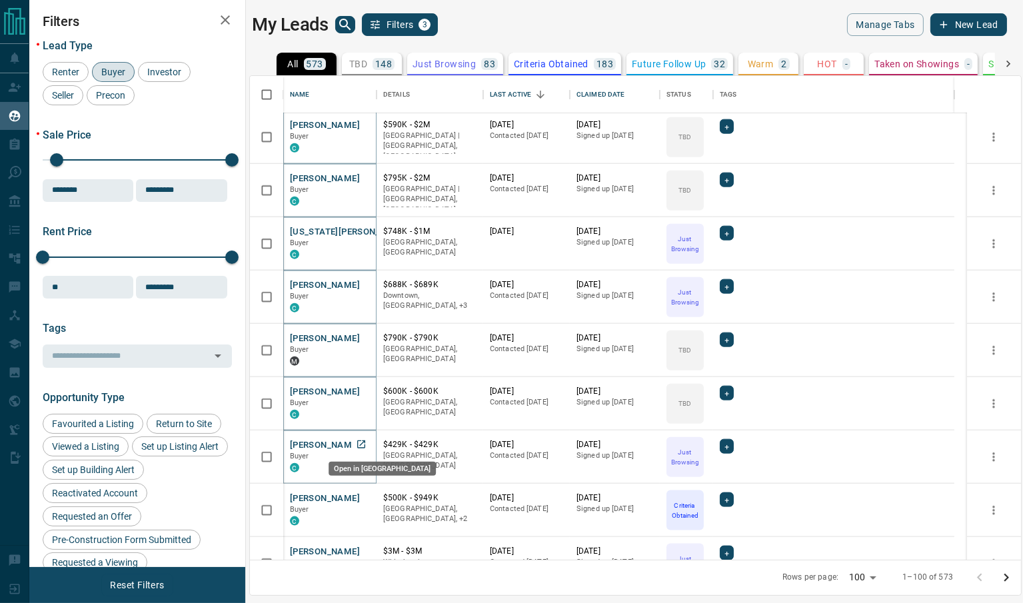
click at [360, 441] on icon "Open in New Tab" at bounding box center [361, 444] width 11 height 11
click at [361, 494] on icon "Open in New Tab" at bounding box center [361, 498] width 11 height 11
click at [360, 547] on icon "Open in New Tab" at bounding box center [361, 551] width 11 height 11
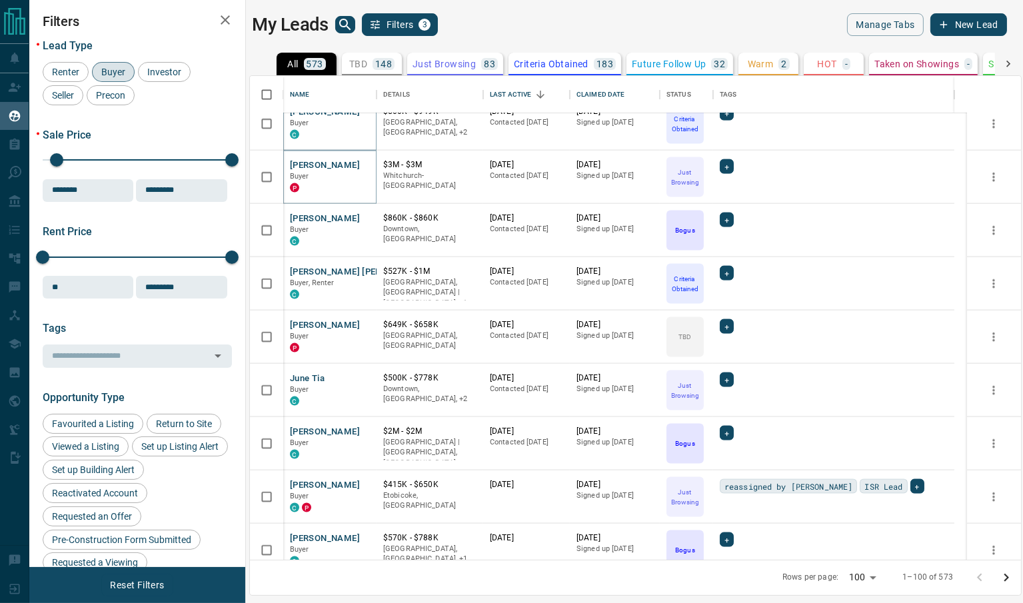
scroll to position [2499, 0]
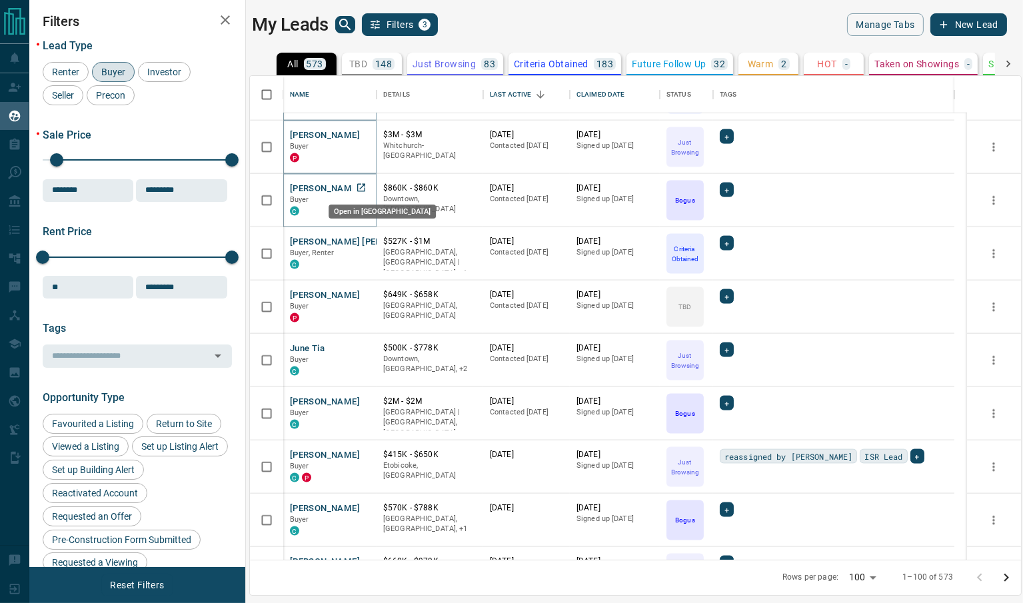
click at [365, 185] on icon "Open in New Tab" at bounding box center [361, 188] width 8 height 8
click at [363, 241] on icon "Open in New Tab" at bounding box center [361, 241] width 11 height 11
click at [361, 292] on icon "Open in New Tab" at bounding box center [361, 294] width 11 height 11
click at [363, 346] on icon "Open in New Tab" at bounding box center [361, 348] width 11 height 11
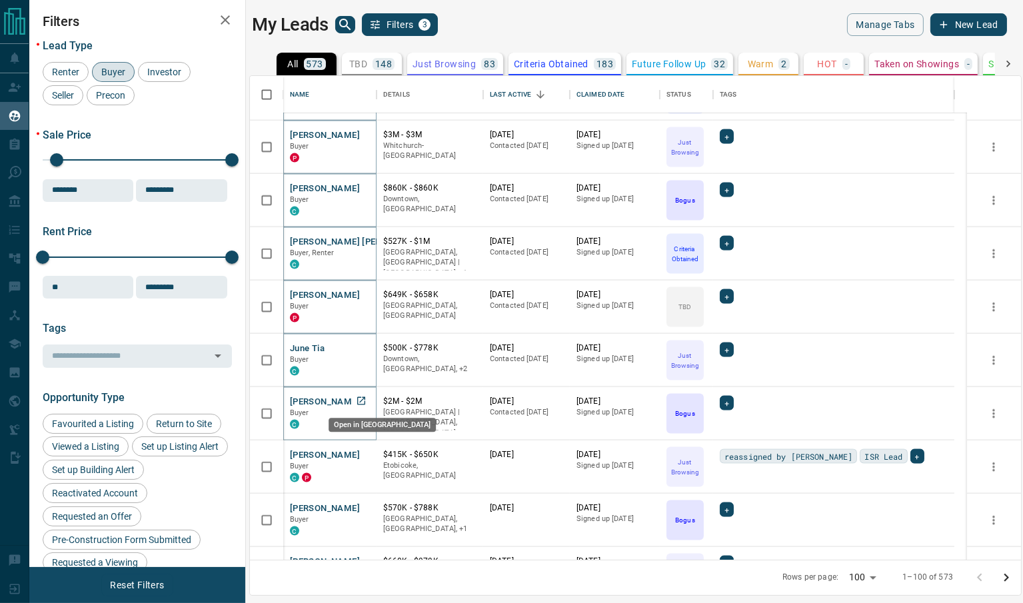
click at [363, 398] on icon "Open in New Tab" at bounding box center [361, 401] width 11 height 11
click at [361, 452] on icon "Open in New Tab" at bounding box center [361, 455] width 8 height 8
click at [359, 506] on icon "Open in New Tab" at bounding box center [361, 508] width 11 height 11
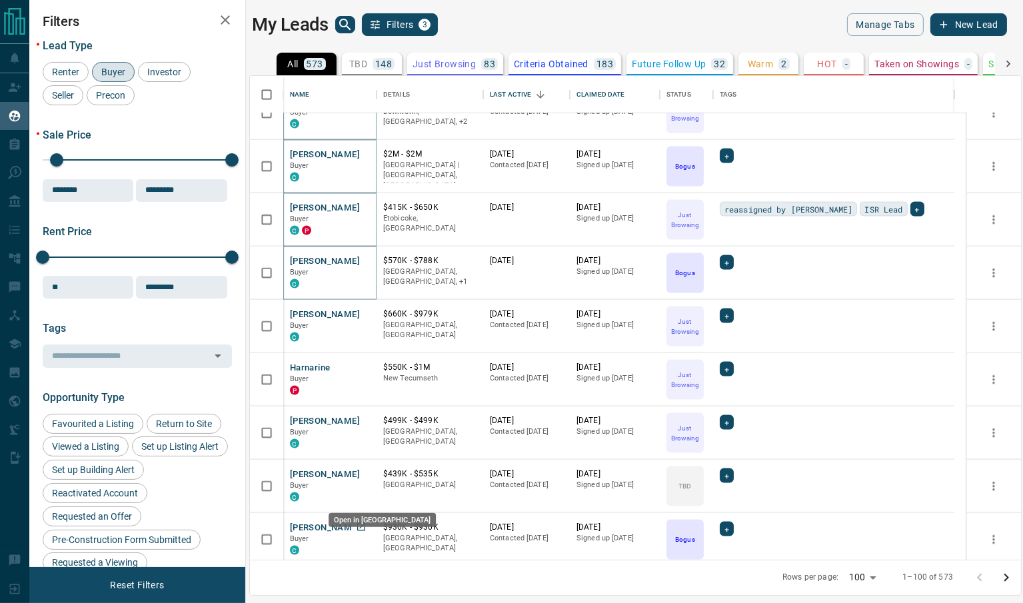
scroll to position [2777, 0]
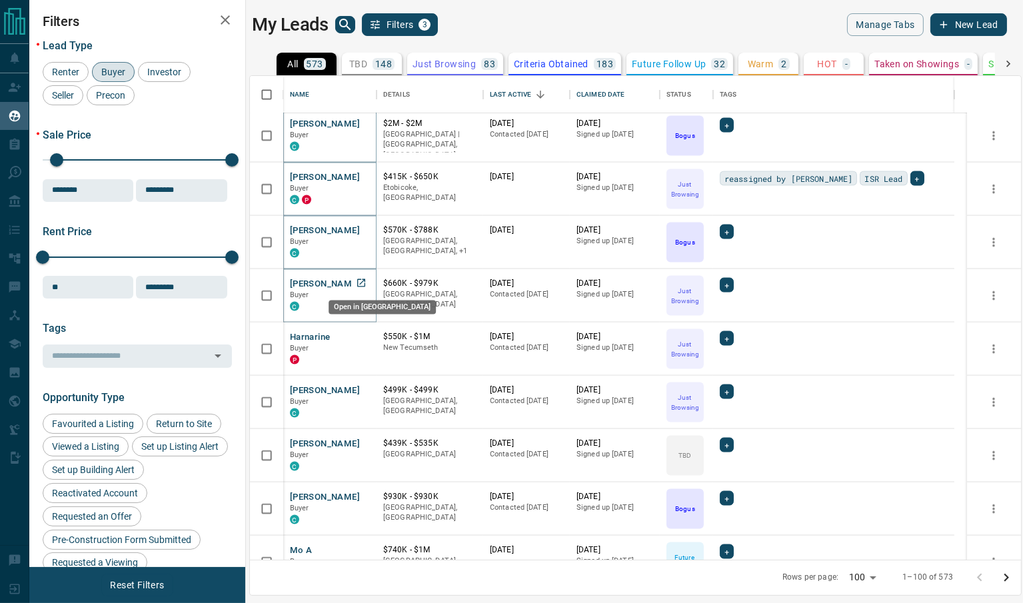
click at [364, 283] on icon "Open in New Tab" at bounding box center [361, 283] width 8 height 8
click at [363, 333] on icon "Open in New Tab" at bounding box center [361, 337] width 8 height 8
click at [359, 391] on icon "Open in New Tab" at bounding box center [361, 390] width 11 height 11
click at [361, 441] on icon "Open in New Tab" at bounding box center [361, 443] width 8 height 8
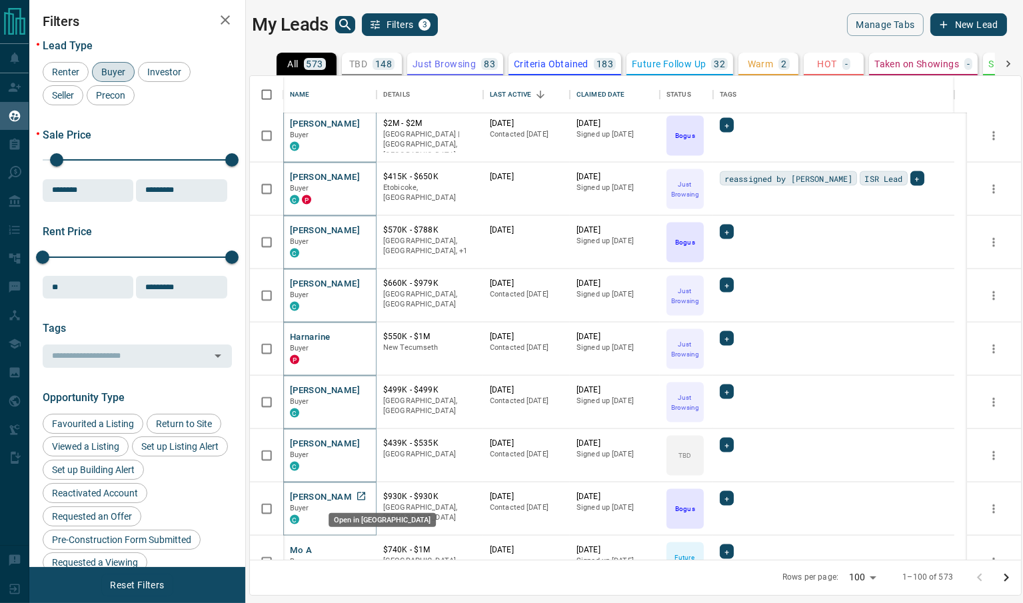
click at [361, 494] on icon "Open in New Tab" at bounding box center [361, 497] width 8 height 8
click at [361, 547] on icon "Open in New Tab" at bounding box center [361, 550] width 11 height 11
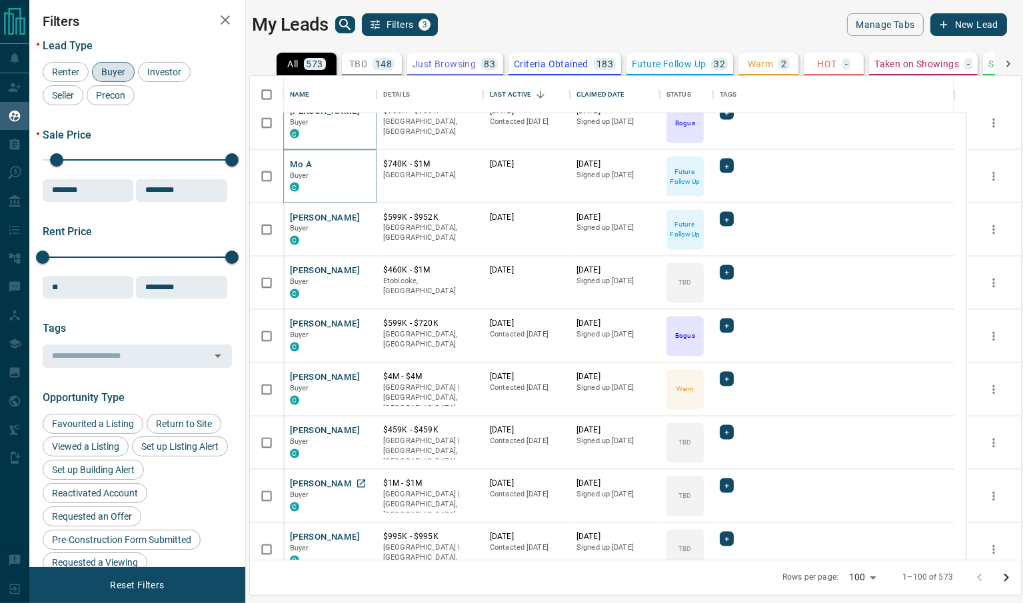
scroll to position [3193, 0]
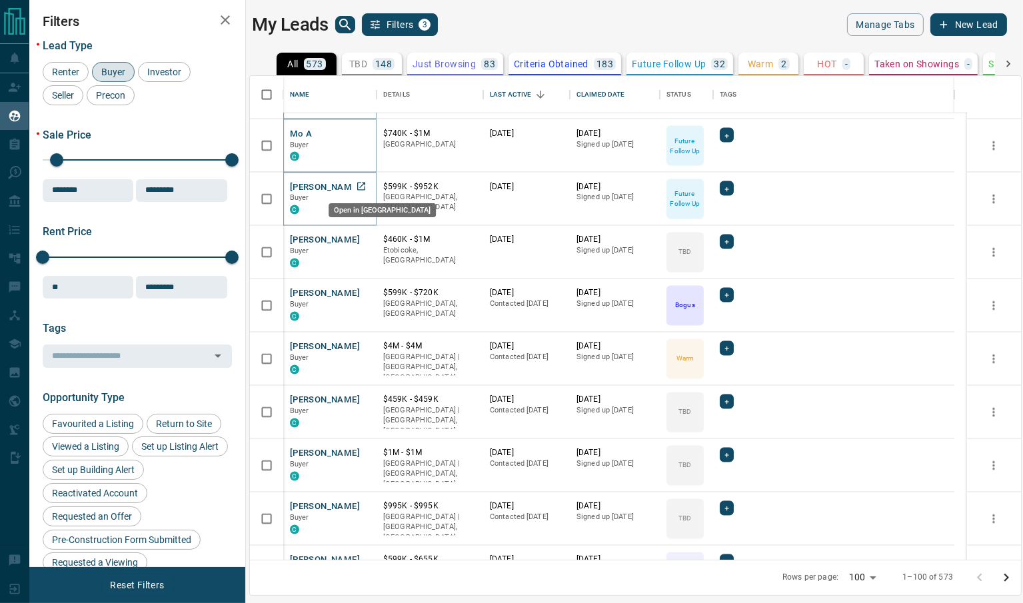
click at [365, 183] on icon "Open in New Tab" at bounding box center [361, 186] width 11 height 11
click at [361, 239] on icon "Open in New Tab" at bounding box center [361, 240] width 8 height 8
click at [361, 294] on icon "Open in New Tab" at bounding box center [361, 293] width 11 height 11
click at [365, 343] on icon "Open in New Tab" at bounding box center [361, 347] width 8 height 8
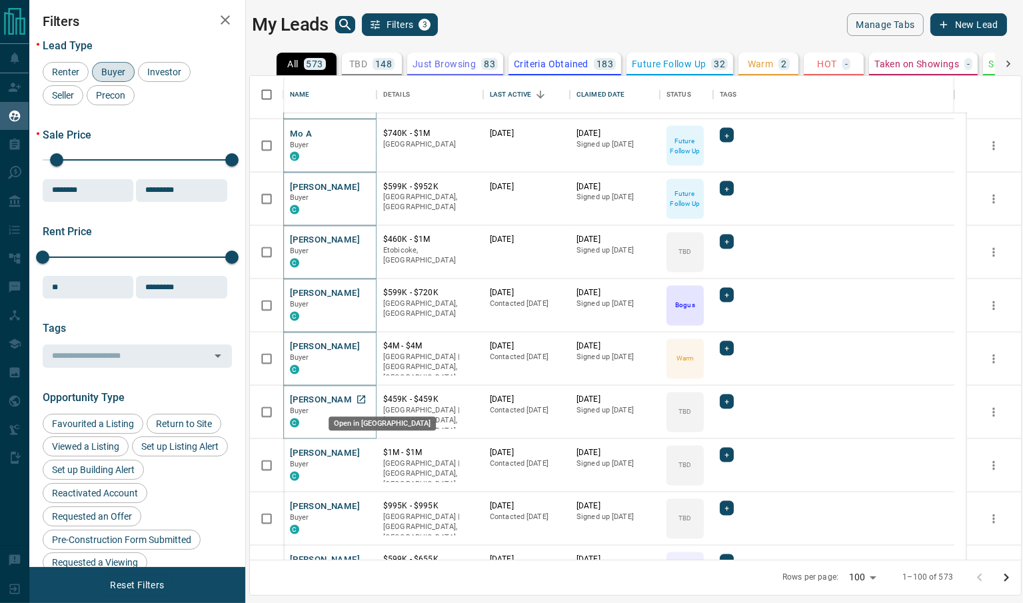
click at [357, 398] on icon "Open in New Tab" at bounding box center [361, 400] width 11 height 11
click at [361, 452] on icon "Open in New Tab" at bounding box center [361, 453] width 11 height 11
click at [361, 505] on icon "Open in New Tab" at bounding box center [361, 506] width 11 height 11
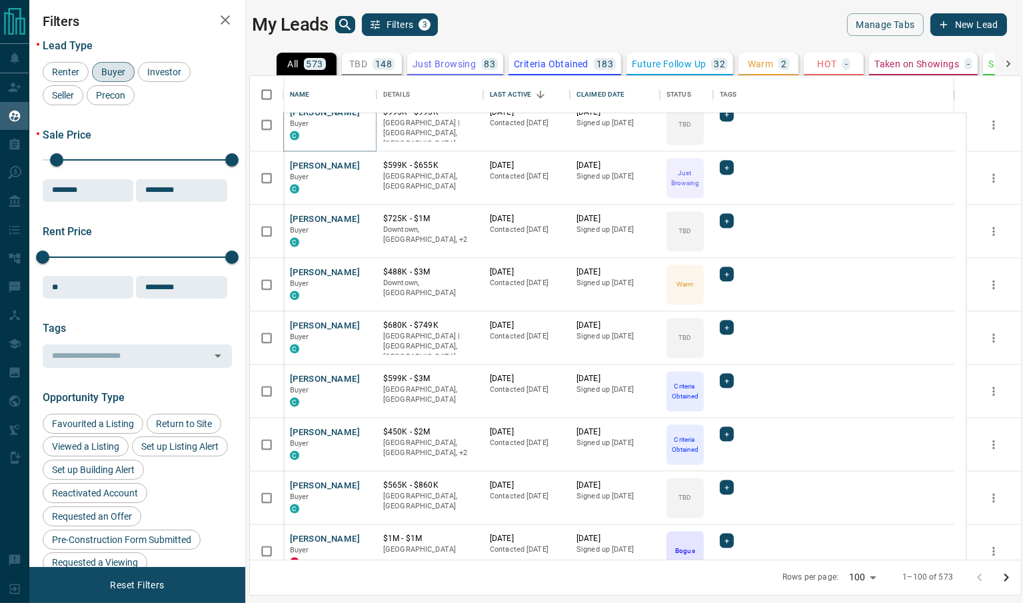
scroll to position [3610, 0]
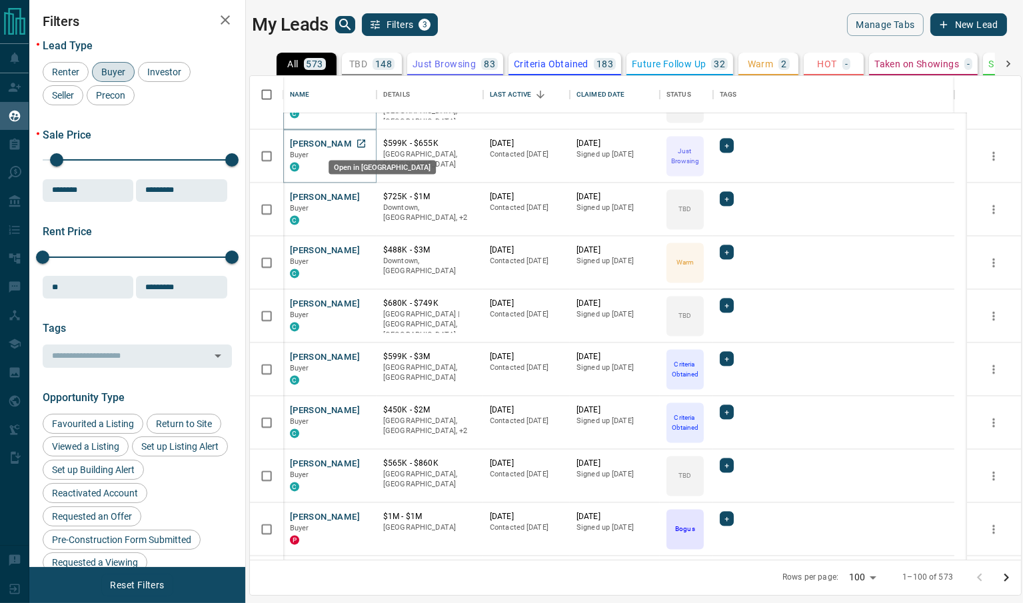
click at [361, 142] on icon "Open in New Tab" at bounding box center [361, 143] width 8 height 8
click at [361, 193] on icon "Open in New Tab" at bounding box center [361, 196] width 11 height 11
click at [363, 245] on icon "Open in New Tab" at bounding box center [361, 250] width 11 height 11
click at [361, 303] on icon "Open in New Tab" at bounding box center [361, 303] width 11 height 11
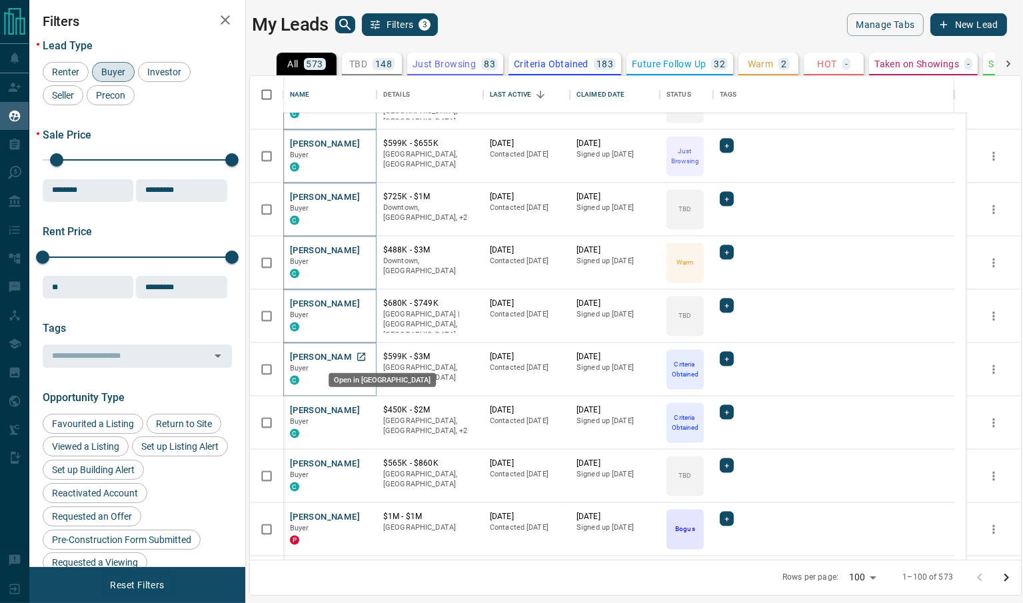
click at [361, 356] on icon "Open in New Tab" at bounding box center [361, 356] width 11 height 11
click at [359, 409] on icon "Open in New Tab" at bounding box center [361, 410] width 11 height 11
click at [359, 465] on icon "Open in New Tab" at bounding box center [361, 463] width 11 height 11
click at [362, 513] on icon "Open in New Tab" at bounding box center [361, 516] width 11 height 11
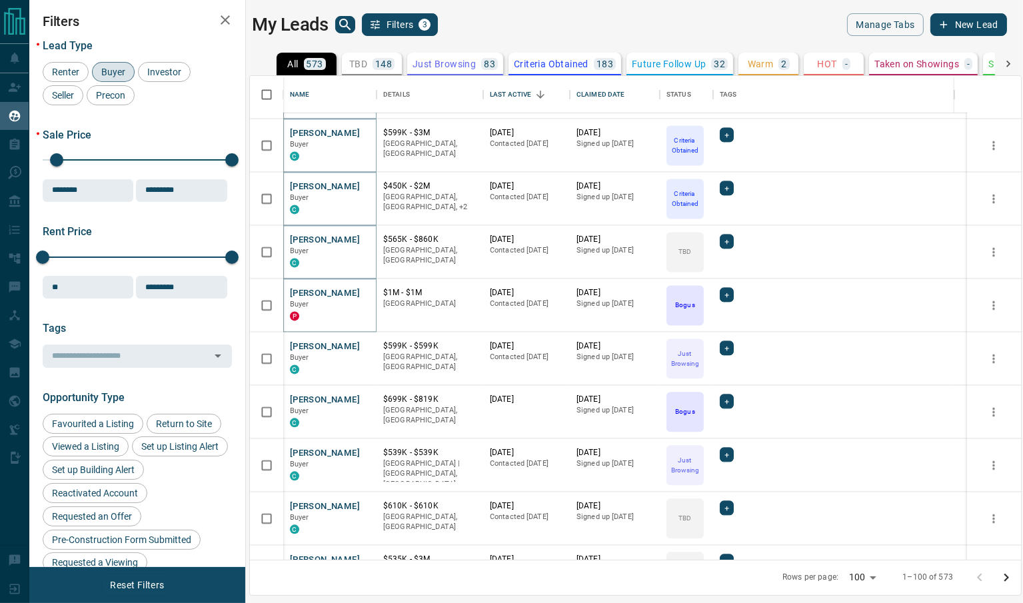
scroll to position [3973, 0]
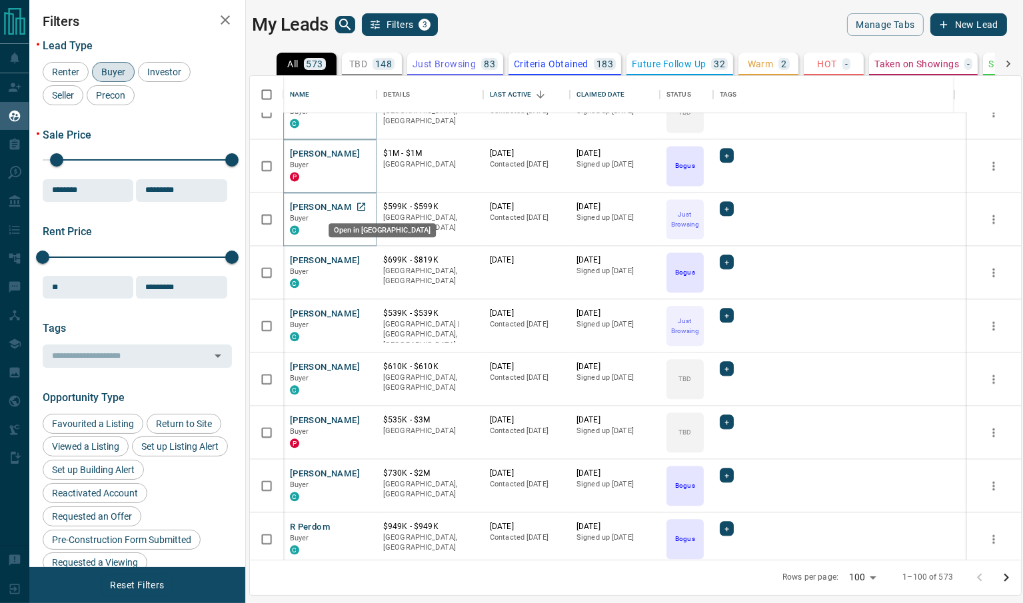
click at [362, 207] on icon "Open in New Tab" at bounding box center [361, 206] width 11 height 11
click at [364, 257] on icon "Open in New Tab" at bounding box center [361, 260] width 8 height 8
click at [361, 311] on icon "Open in New Tab" at bounding box center [361, 313] width 11 height 11
click at [363, 367] on icon "Open in New Tab" at bounding box center [361, 366] width 11 height 11
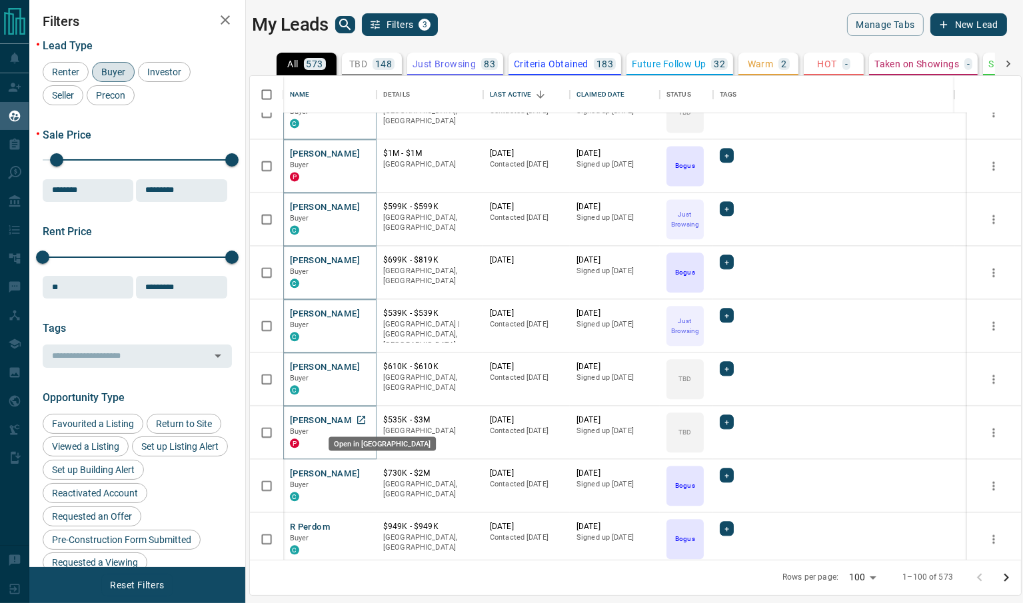
click at [363, 421] on icon "Open in New Tab" at bounding box center [361, 420] width 11 height 11
click at [365, 471] on icon "Open in New Tab" at bounding box center [361, 473] width 11 height 11
click at [363, 523] on icon "Open in New Tab" at bounding box center [361, 527] width 8 height 8
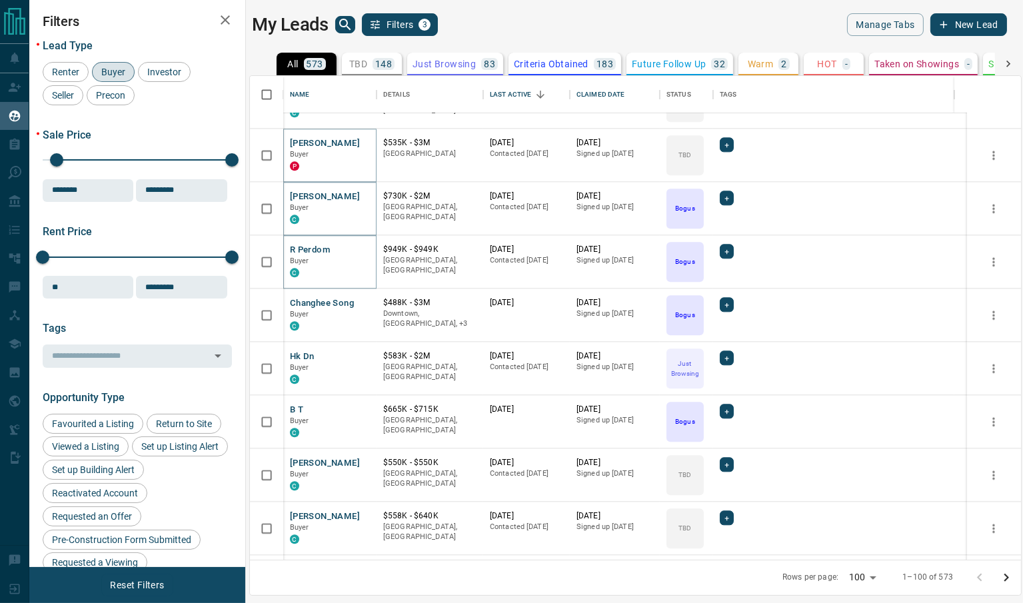
scroll to position [4390, 0]
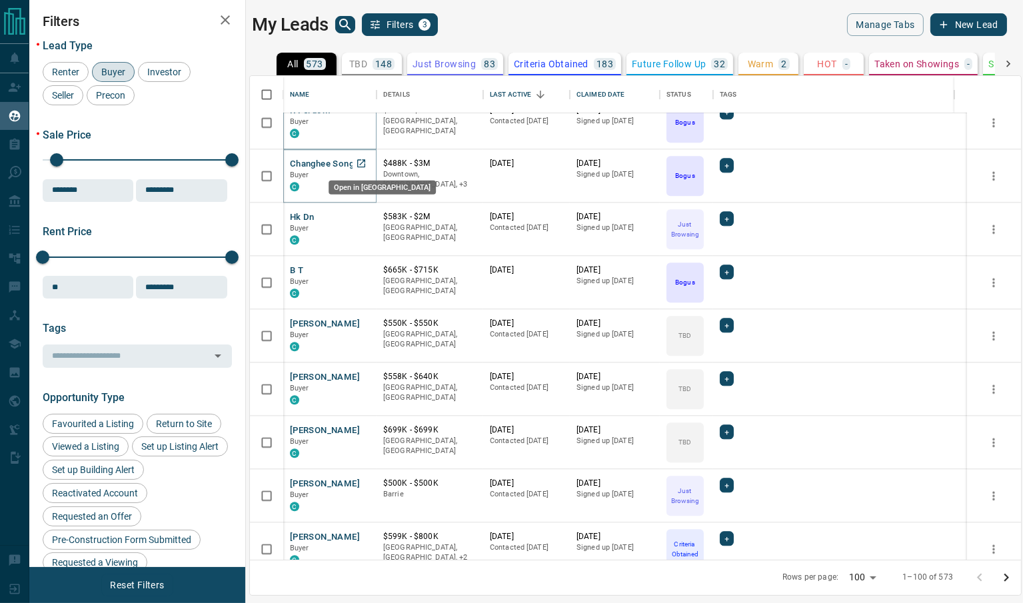
click at [359, 163] on icon "Open in New Tab" at bounding box center [361, 163] width 11 height 11
click at [360, 214] on icon "Open in New Tab" at bounding box center [361, 216] width 11 height 11
click at [362, 266] on icon "Open in New Tab" at bounding box center [361, 270] width 8 height 8
click at [361, 323] on icon "Open in New Tab" at bounding box center [361, 323] width 11 height 11
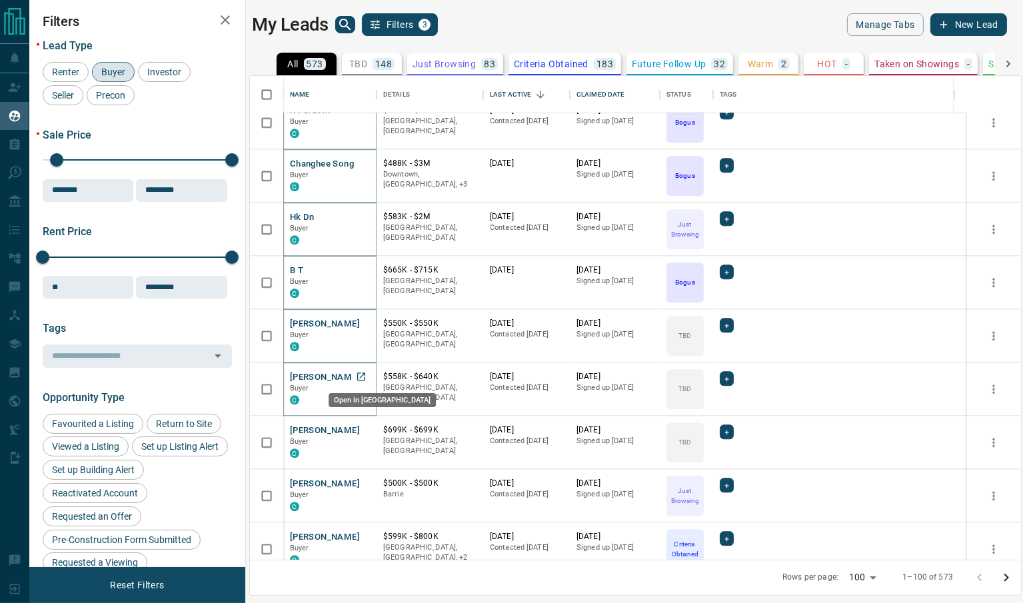
click at [360, 376] on icon "Open in New Tab" at bounding box center [361, 376] width 11 height 11
click at [361, 429] on icon "Open in New Tab" at bounding box center [361, 430] width 8 height 8
click at [361, 481] on icon "Open in New Tab" at bounding box center [361, 483] width 11 height 11
click at [361, 535] on icon "Open in New Tab" at bounding box center [361, 536] width 11 height 11
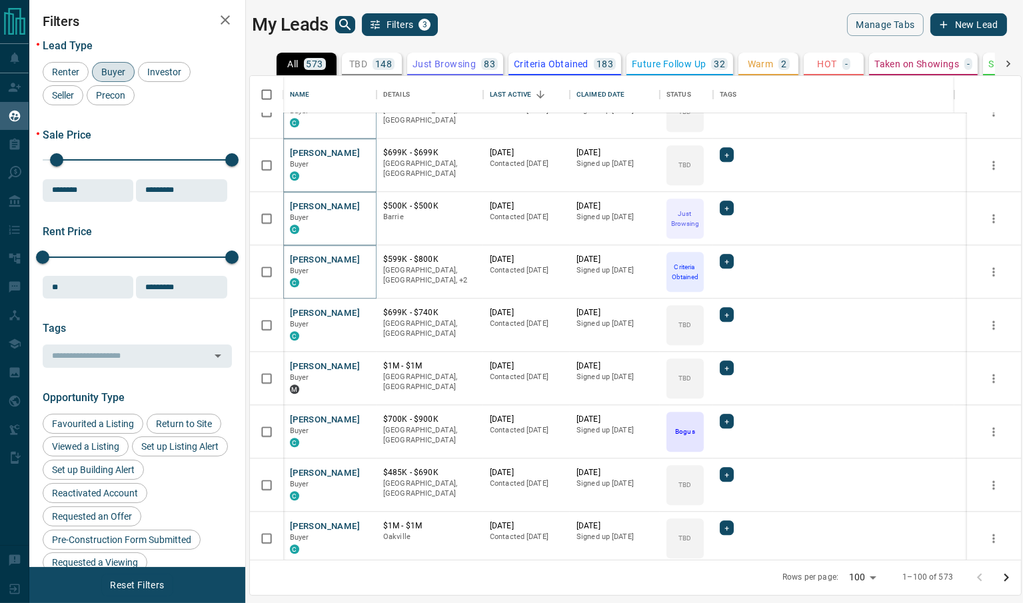
scroll to position [4807, 0]
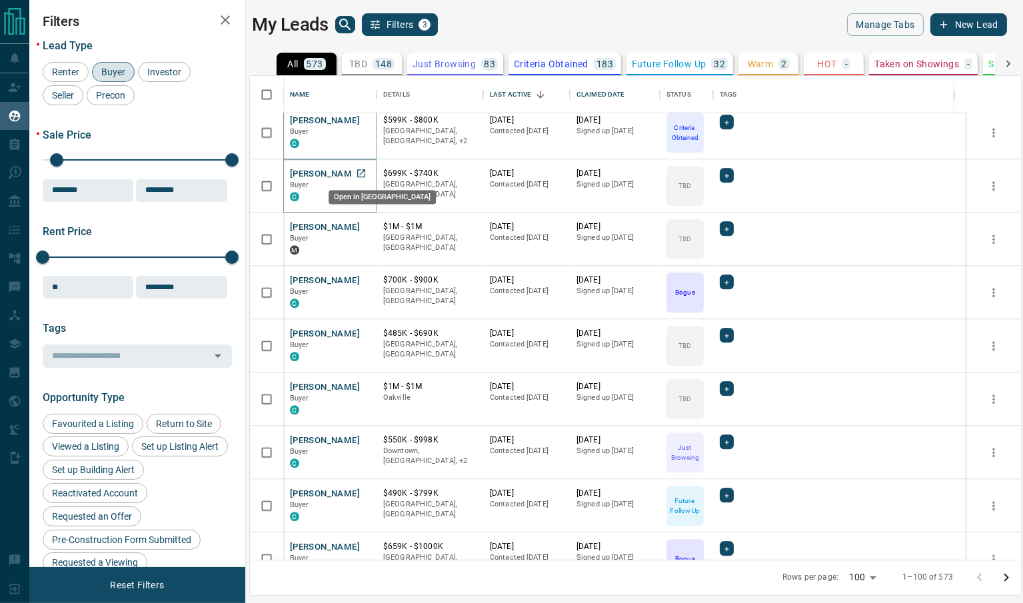
click at [361, 169] on icon "Open in New Tab" at bounding box center [361, 173] width 11 height 11
click at [361, 227] on icon "Open in New Tab" at bounding box center [361, 226] width 11 height 11
click at [361, 278] on icon "Open in New Tab" at bounding box center [361, 280] width 11 height 11
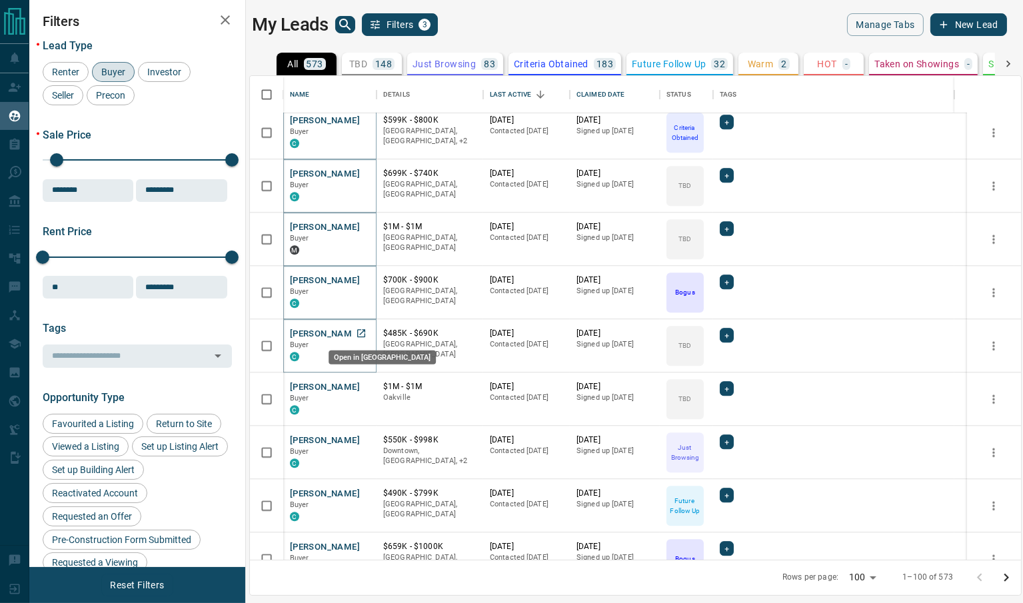
click at [364, 335] on icon "Open in New Tab" at bounding box center [361, 333] width 8 height 8
click at [363, 383] on icon "Open in New Tab" at bounding box center [361, 387] width 8 height 8
drag, startPoint x: 363, startPoint y: 438, endPoint x: 360, endPoint y: 455, distance: 16.9
click at [361, 439] on icon "Open in New Tab" at bounding box center [361, 440] width 11 height 11
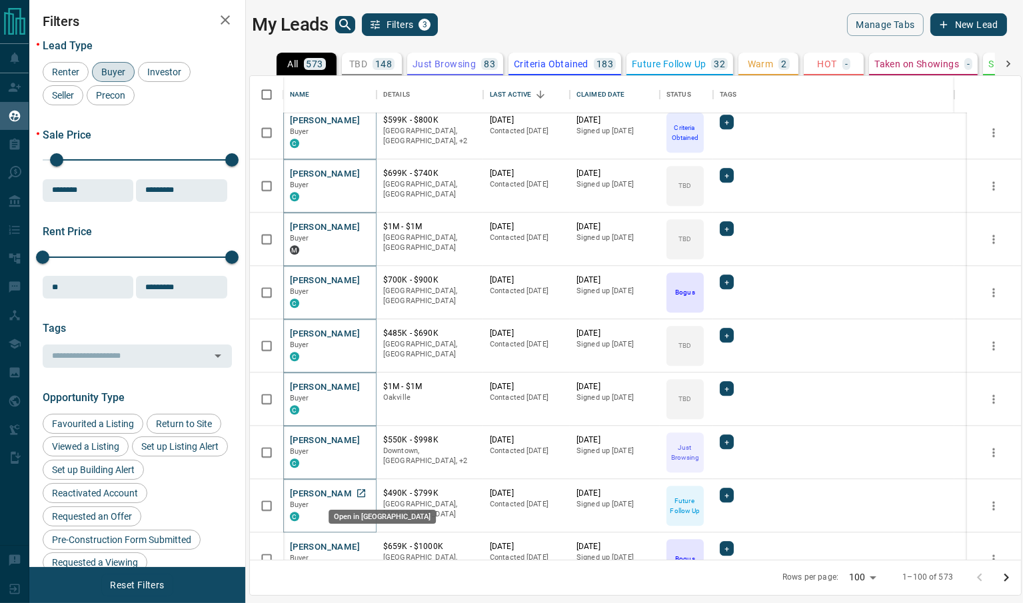
click at [360, 492] on icon "Open in New Tab" at bounding box center [361, 493] width 11 height 11
click at [363, 545] on icon "Open in New Tab" at bounding box center [361, 546] width 11 height 11
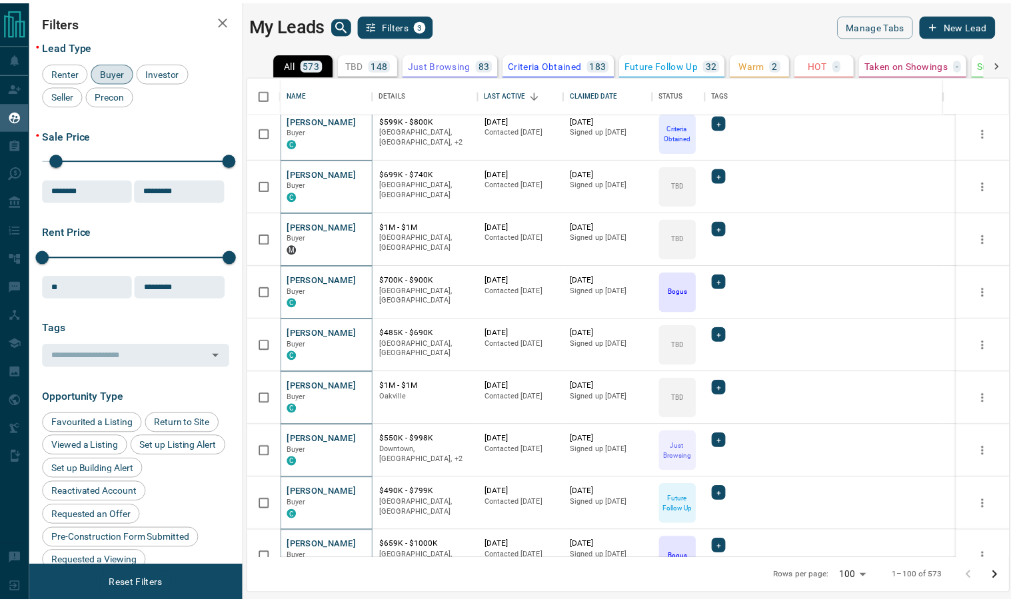
scroll to position [4886, 0]
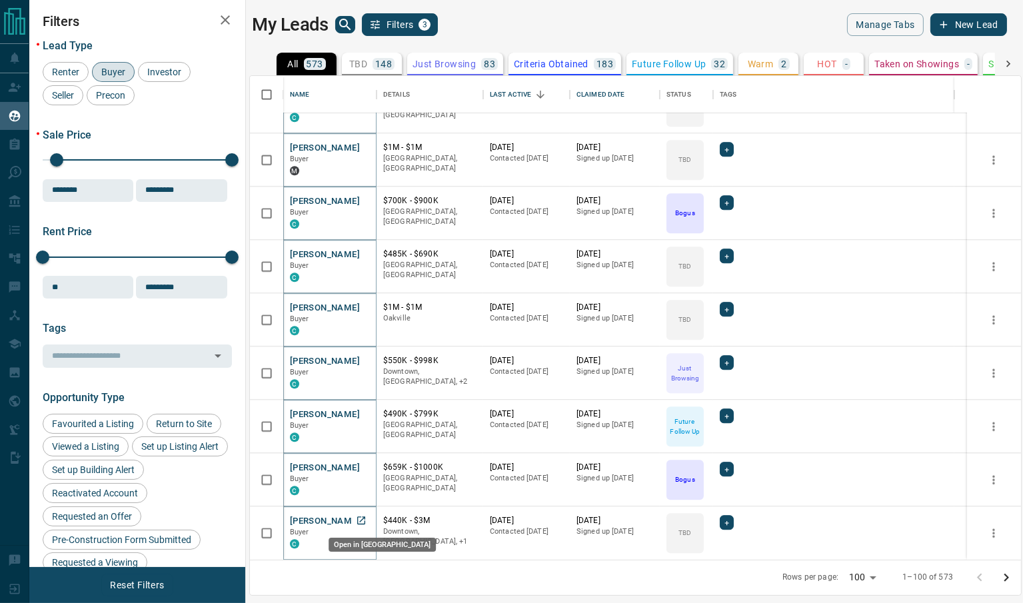
click at [362, 517] on icon "Open in New Tab" at bounding box center [361, 520] width 11 height 11
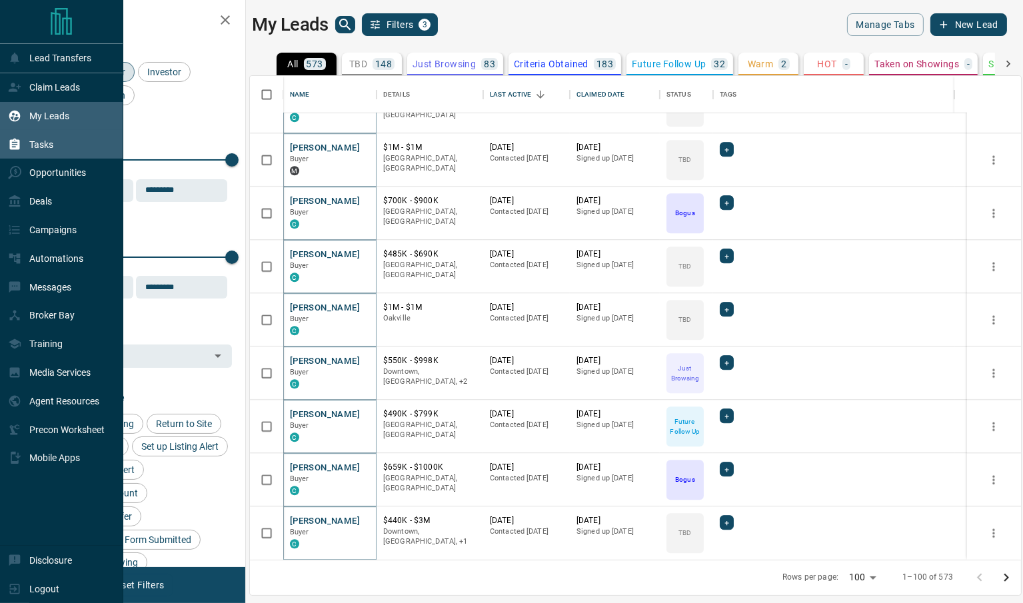
click at [37, 150] on p "Tasks" at bounding box center [41, 144] width 24 height 11
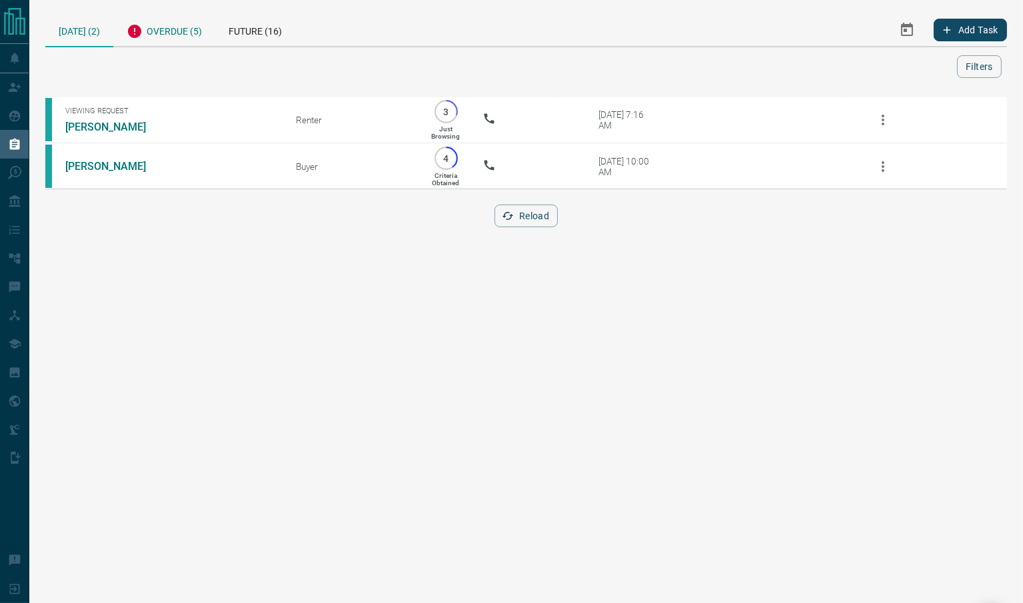
click at [199, 31] on div "Overdue (5)" at bounding box center [164, 29] width 102 height 33
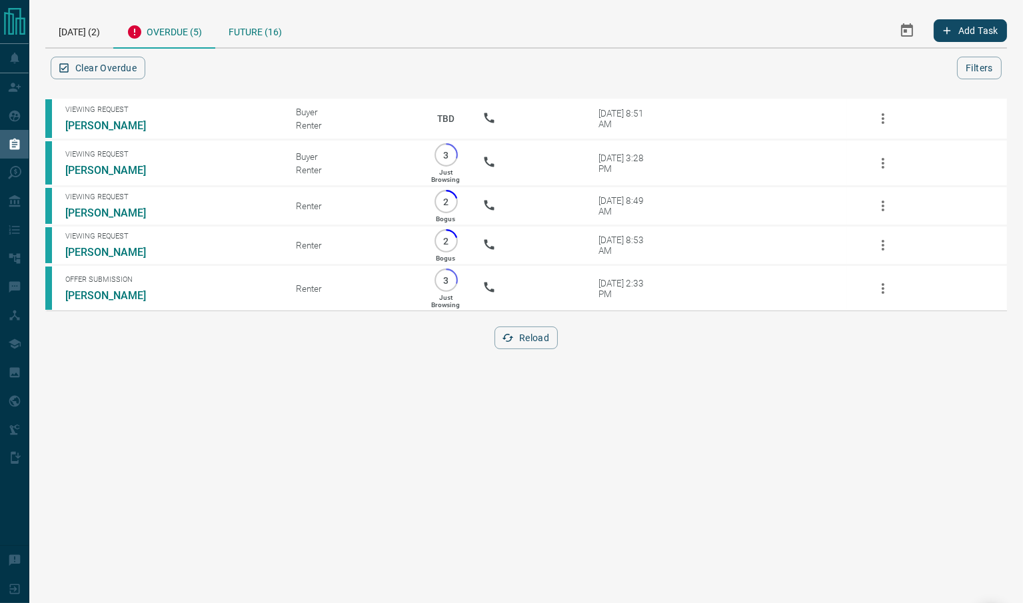
click at [245, 37] on div "Future (16)" at bounding box center [255, 30] width 80 height 34
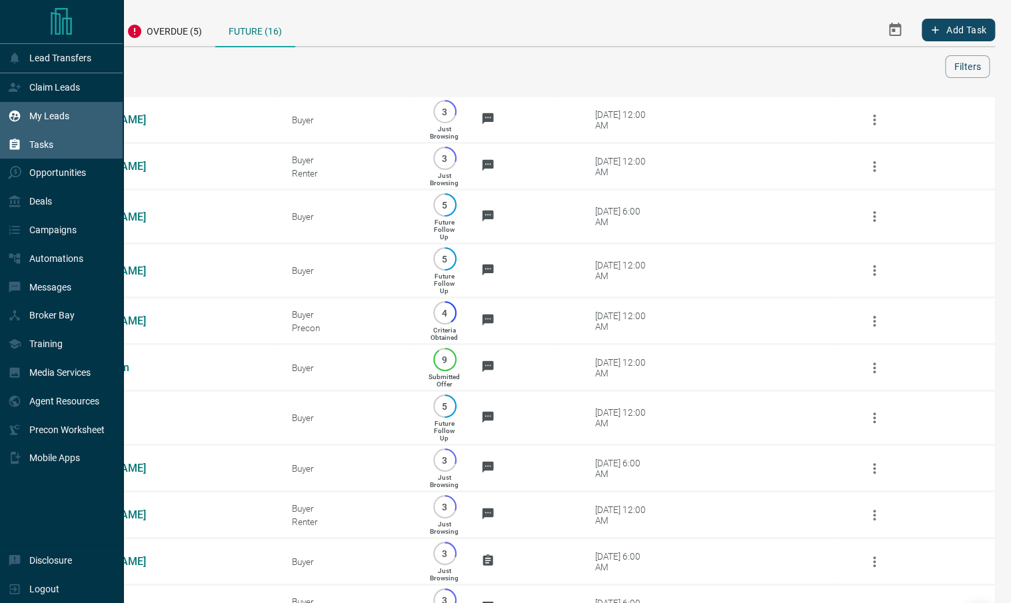
click at [49, 121] on p "My Leads" at bounding box center [49, 116] width 40 height 11
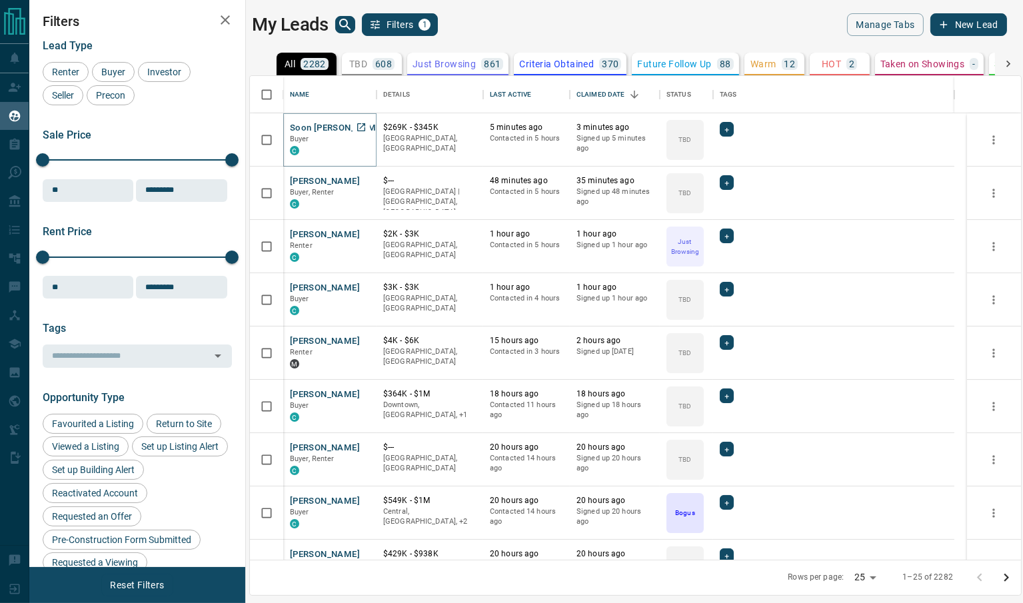
click at [326, 127] on button "Soon [PERSON_NAME]" at bounding box center [337, 128] width 94 height 13
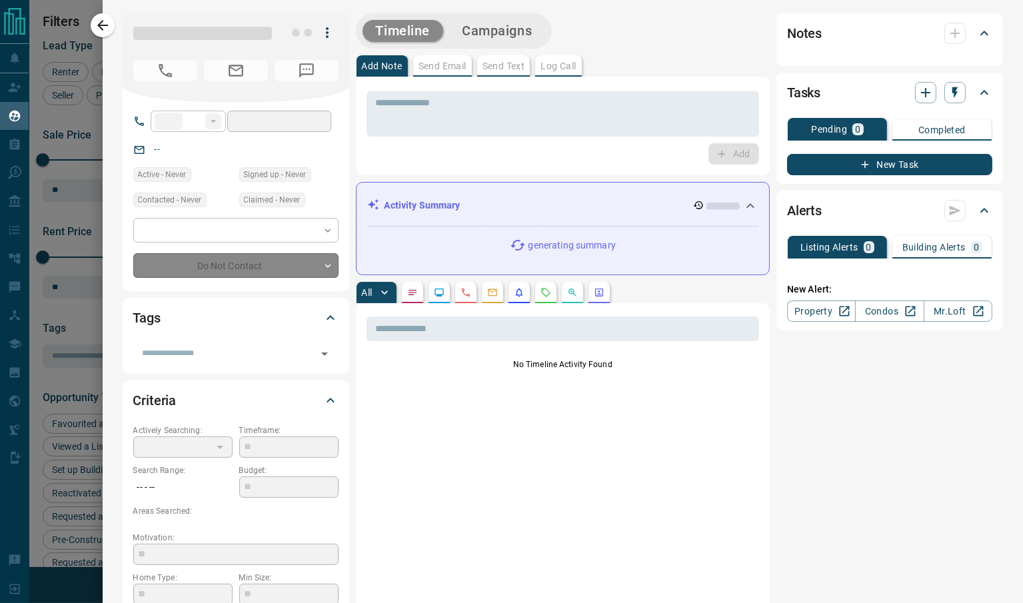
type input "**"
type input "**********"
type input "**"
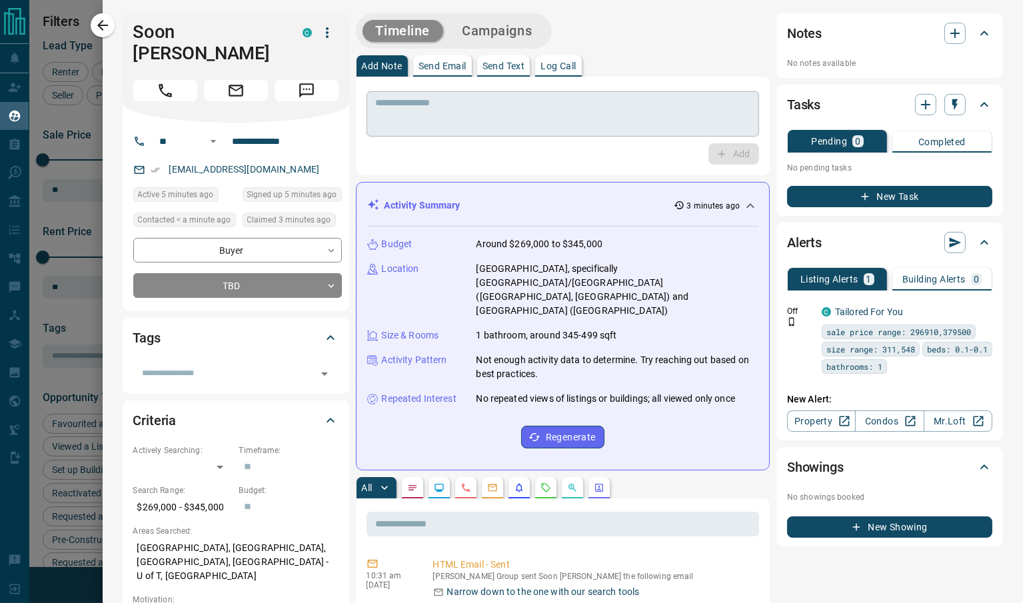
click at [637, 118] on textarea at bounding box center [563, 114] width 375 height 34
paste textarea "**********"
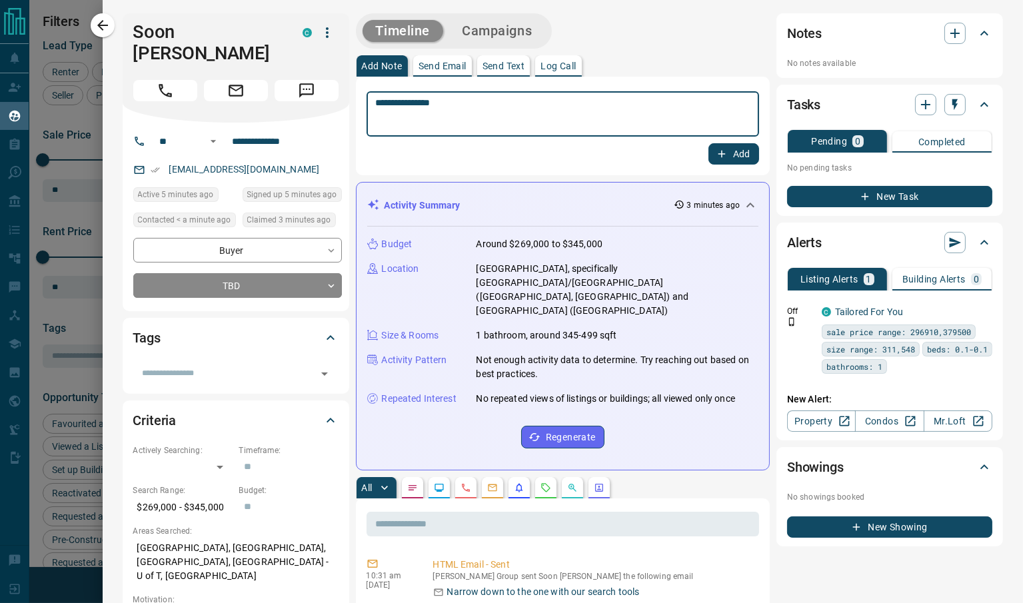
type textarea "**********"
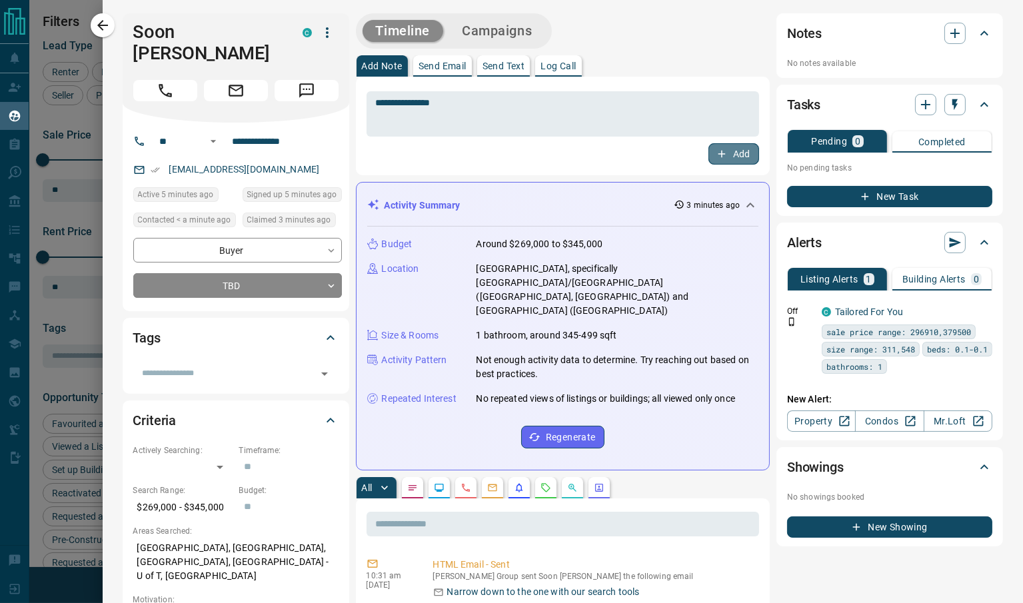
click at [716, 153] on icon "button" at bounding box center [722, 154] width 12 height 12
click at [311, 267] on body "Lead Transfers Claim Leads My Leads Tasks Opportunities Deals Campaigns Automat…" at bounding box center [511, 293] width 1023 height 587
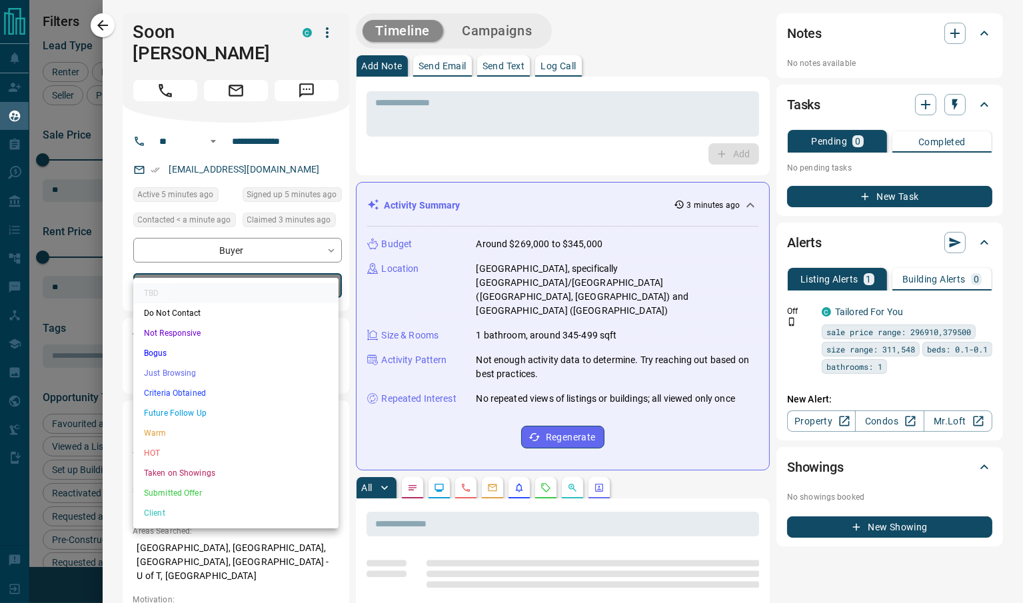
click at [271, 356] on li "Bogus" at bounding box center [235, 353] width 205 height 20
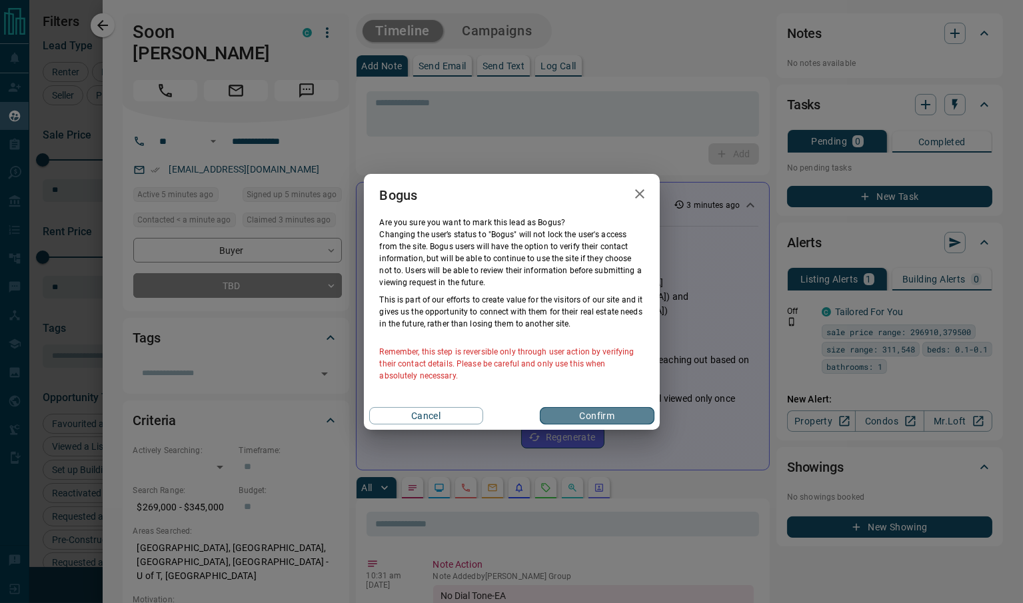
click at [553, 408] on button "Confirm" at bounding box center [597, 415] width 114 height 17
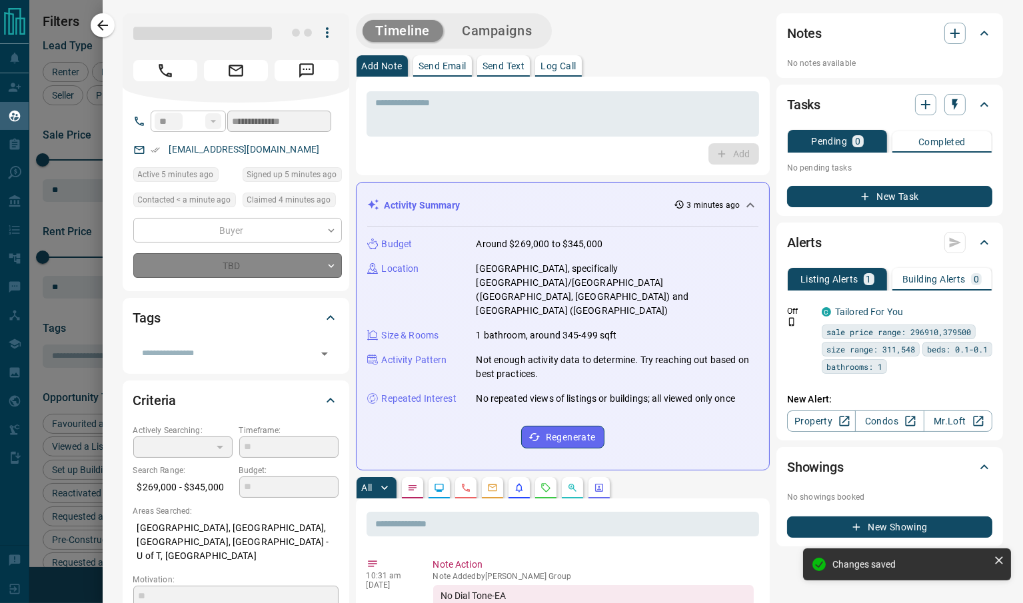
type input "**********"
type input "*"
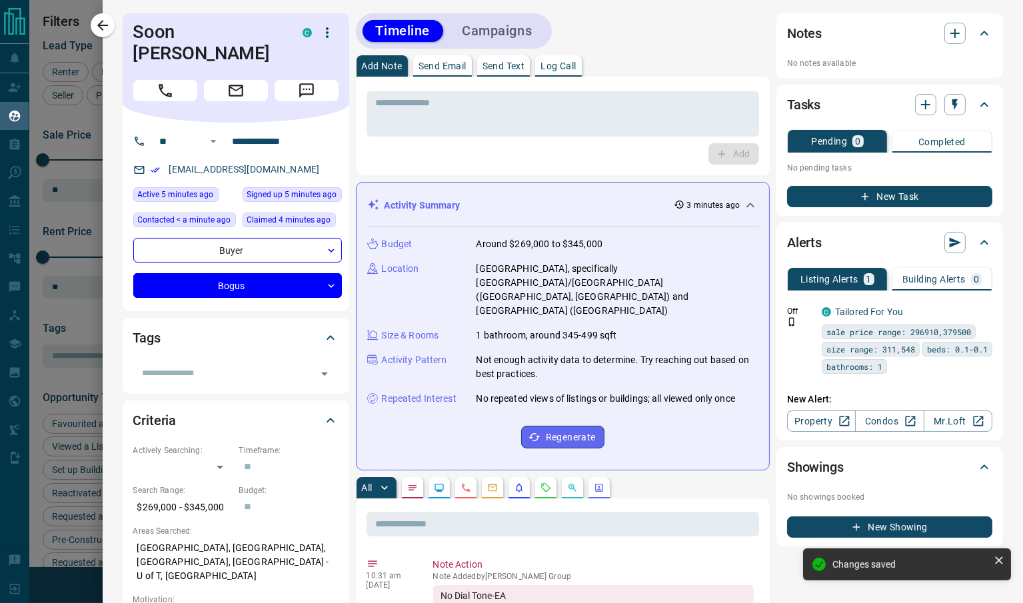
click at [487, 35] on button "Campaigns" at bounding box center [497, 31] width 97 height 22
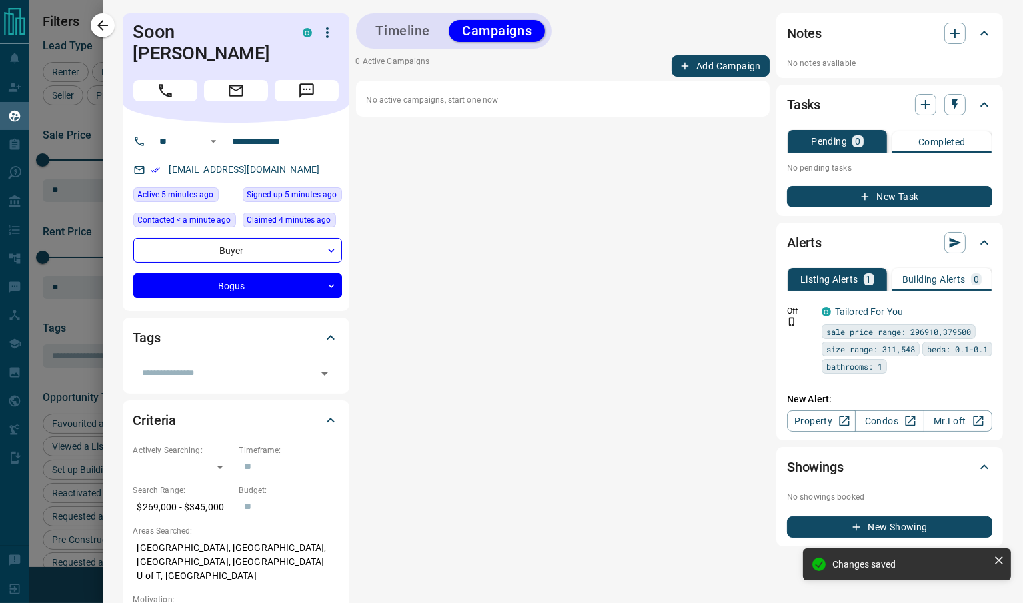
click at [679, 71] on icon "button" at bounding box center [685, 66] width 12 height 12
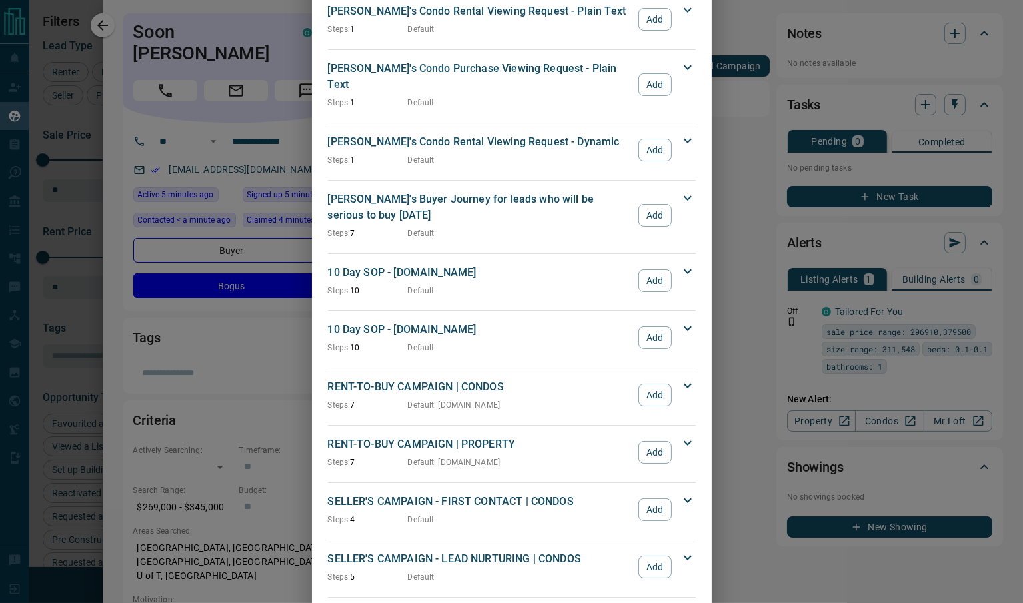
scroll to position [1003, 0]
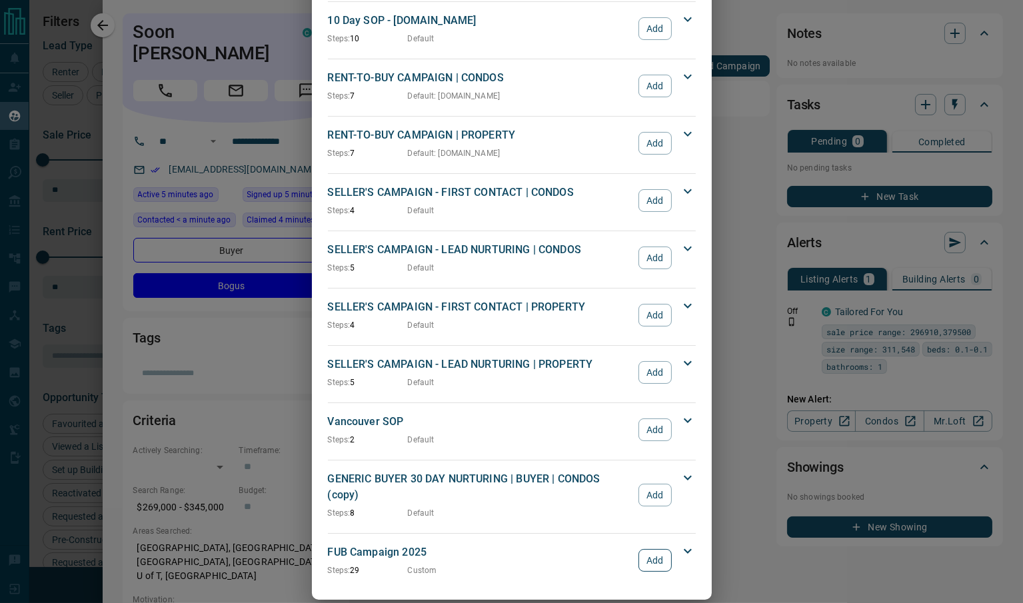
click at [644, 549] on button "Add" at bounding box center [655, 560] width 33 height 23
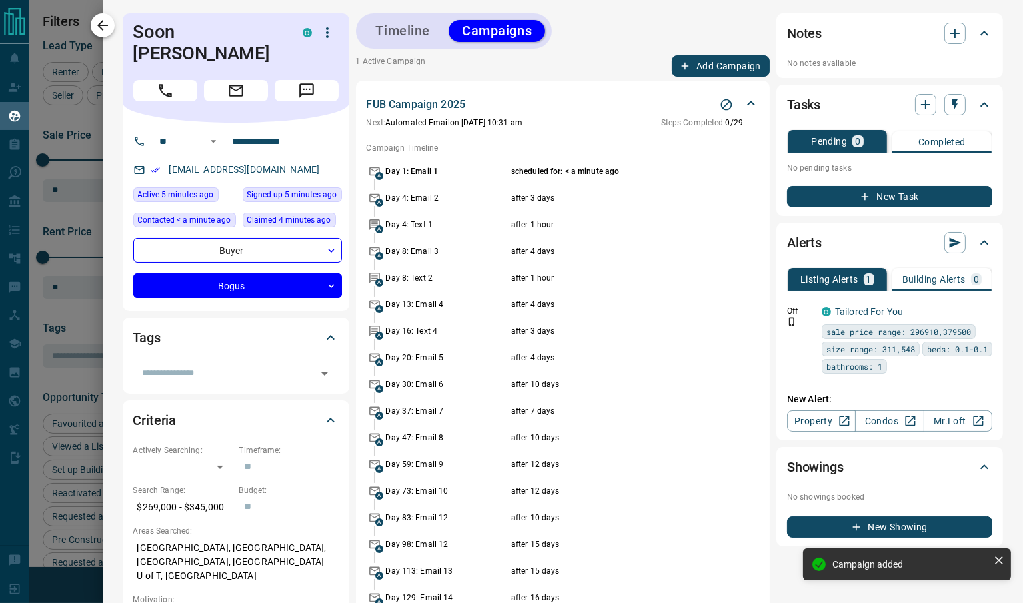
click at [97, 22] on icon "button" at bounding box center [103, 25] width 16 height 16
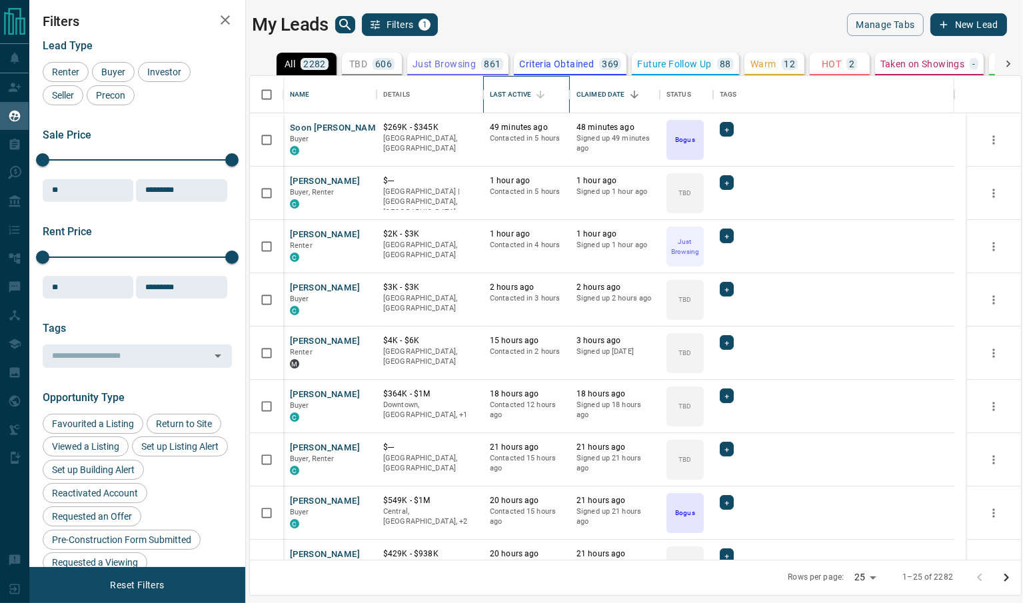
click at [523, 97] on div "Last Active" at bounding box center [510, 94] width 41 height 37
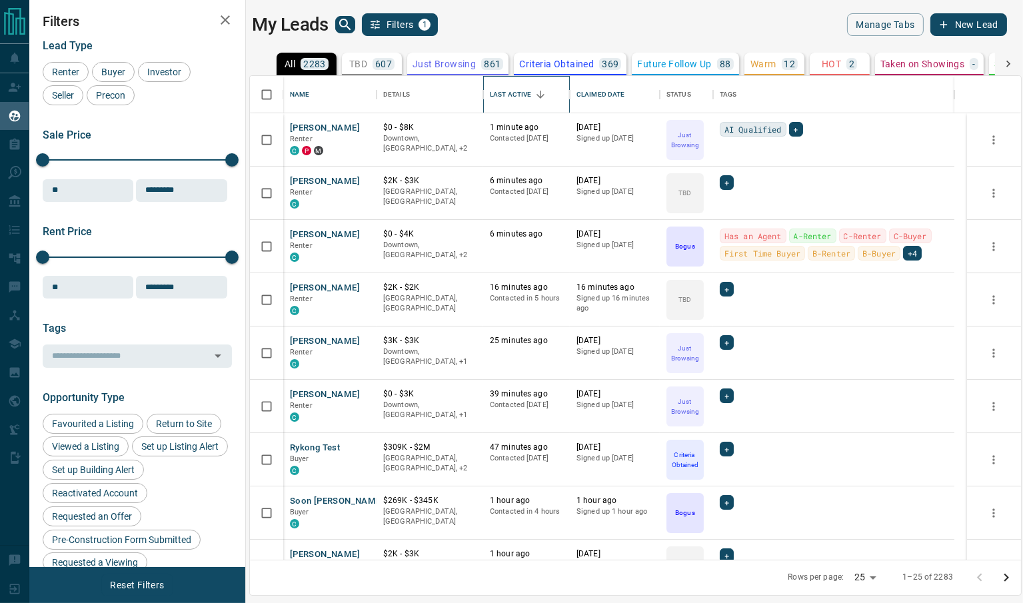
click at [504, 94] on div "Last Active" at bounding box center [510, 94] width 41 height 37
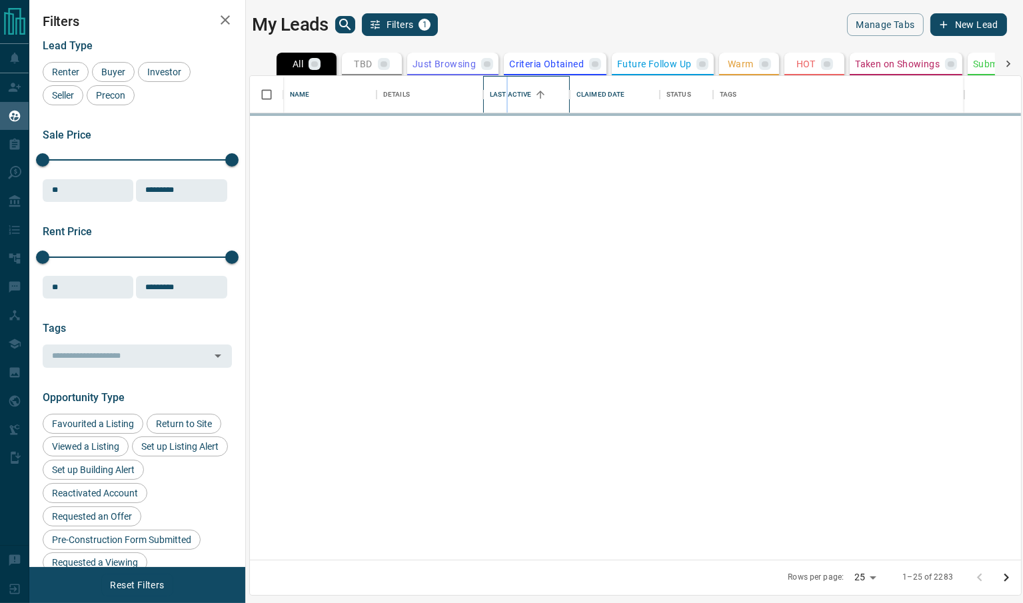
click at [504, 94] on div "Last Active" at bounding box center [510, 94] width 41 height 37
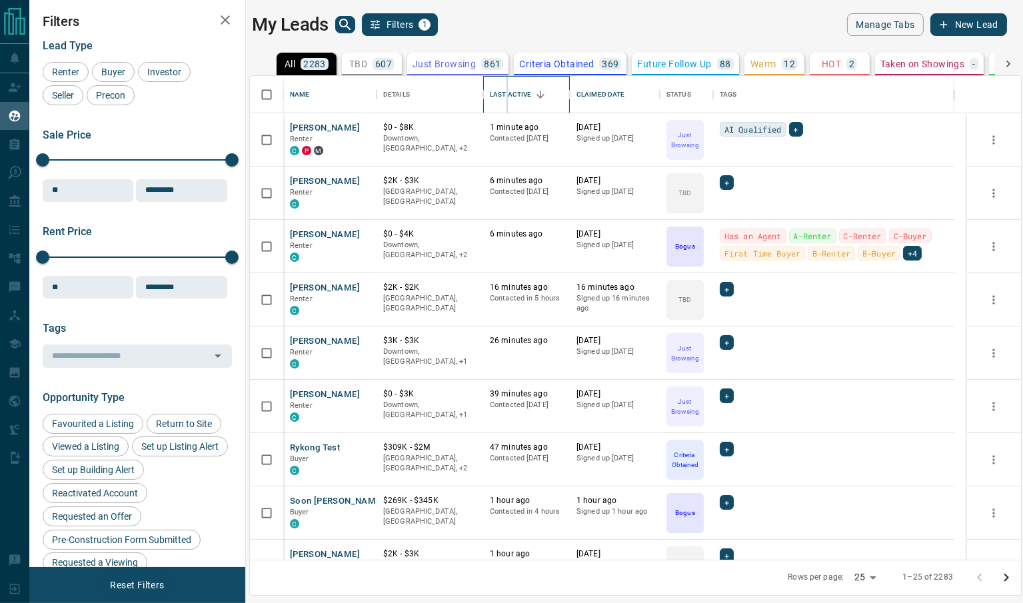
click at [504, 94] on div "Last Active" at bounding box center [510, 94] width 41 height 37
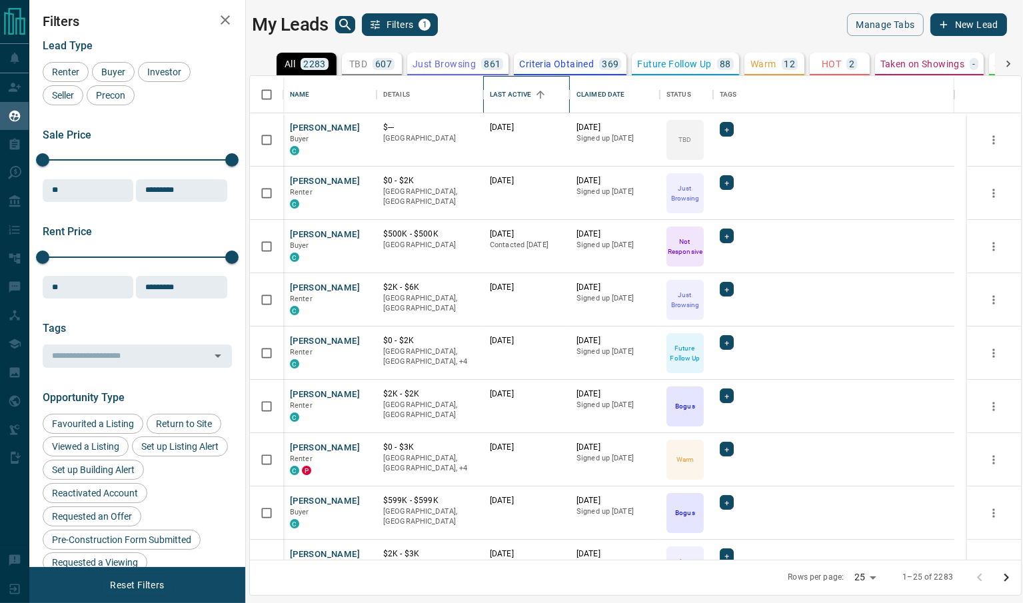
click at [504, 94] on div "Last Active" at bounding box center [510, 94] width 41 height 37
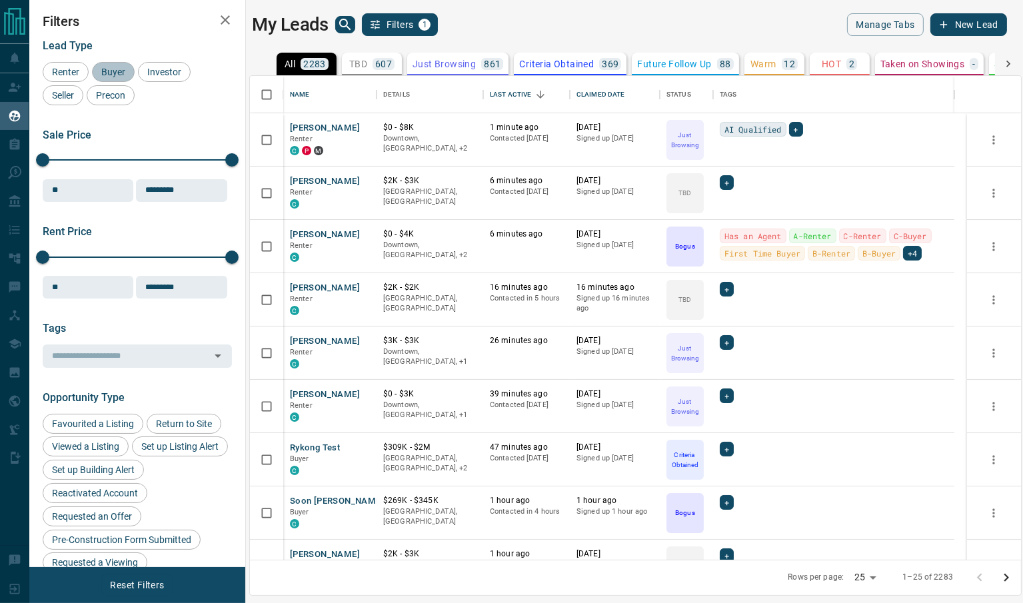
click at [113, 67] on span "Buyer" at bounding box center [113, 72] width 33 height 11
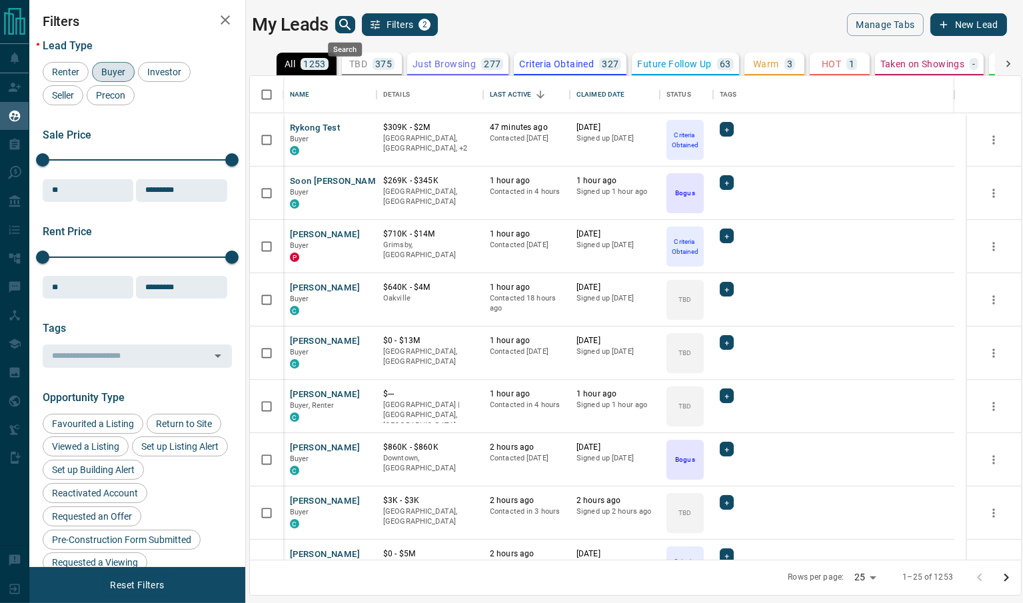
click at [337, 25] on icon "search button" at bounding box center [345, 25] width 16 height 16
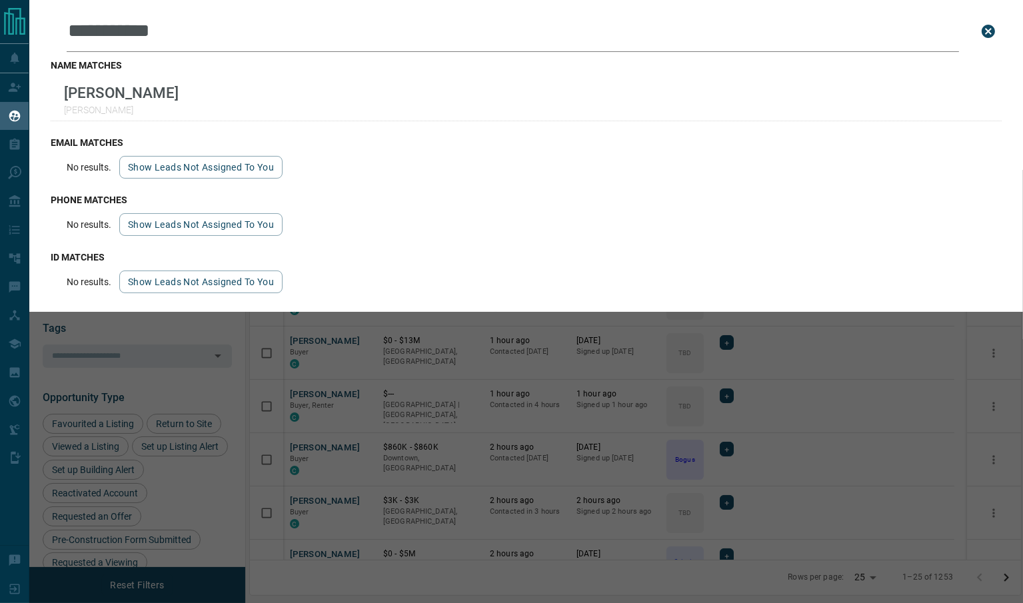
type input "**********"
click at [463, 407] on div "**********" at bounding box center [540, 301] width 1023 height 603
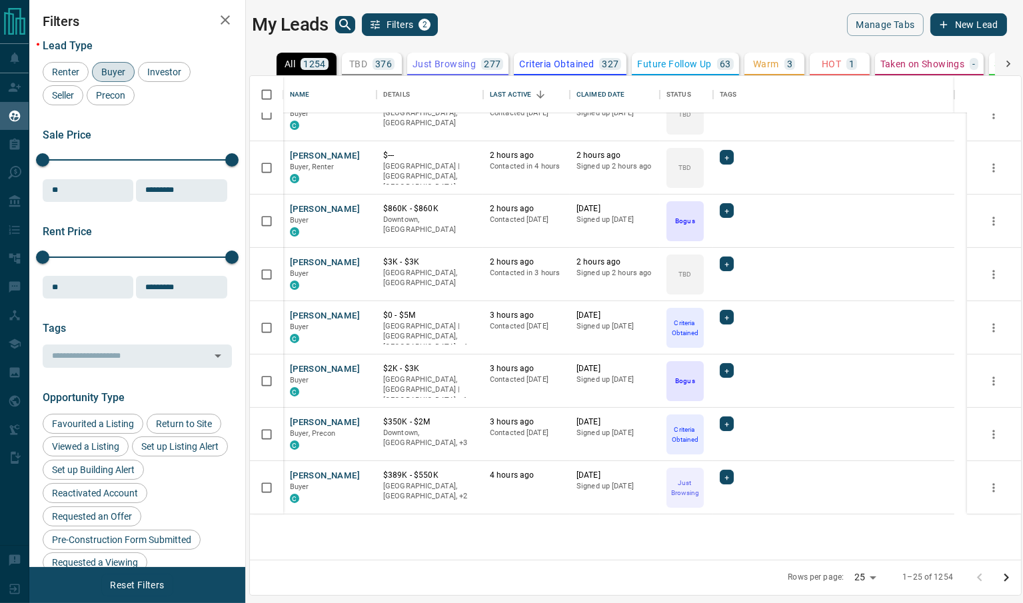
scroll to position [0, 0]
